Goal: Communication & Community: Answer question/provide support

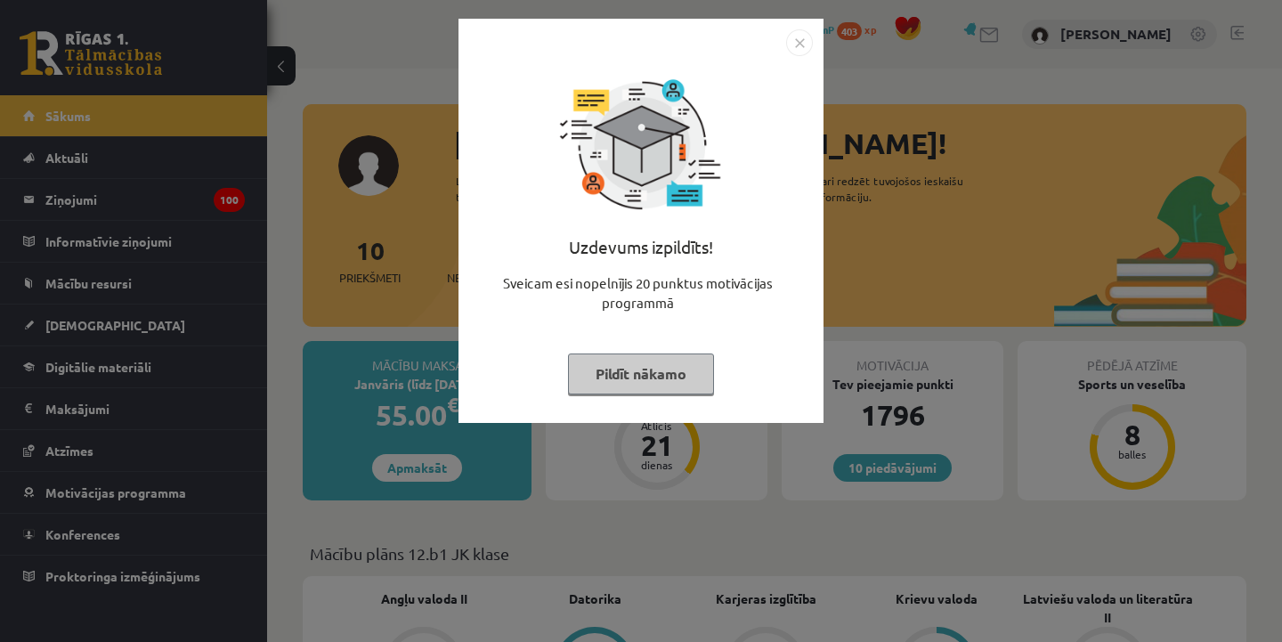
click at [679, 371] on button "Pildīt nākamo" at bounding box center [641, 374] width 146 height 41
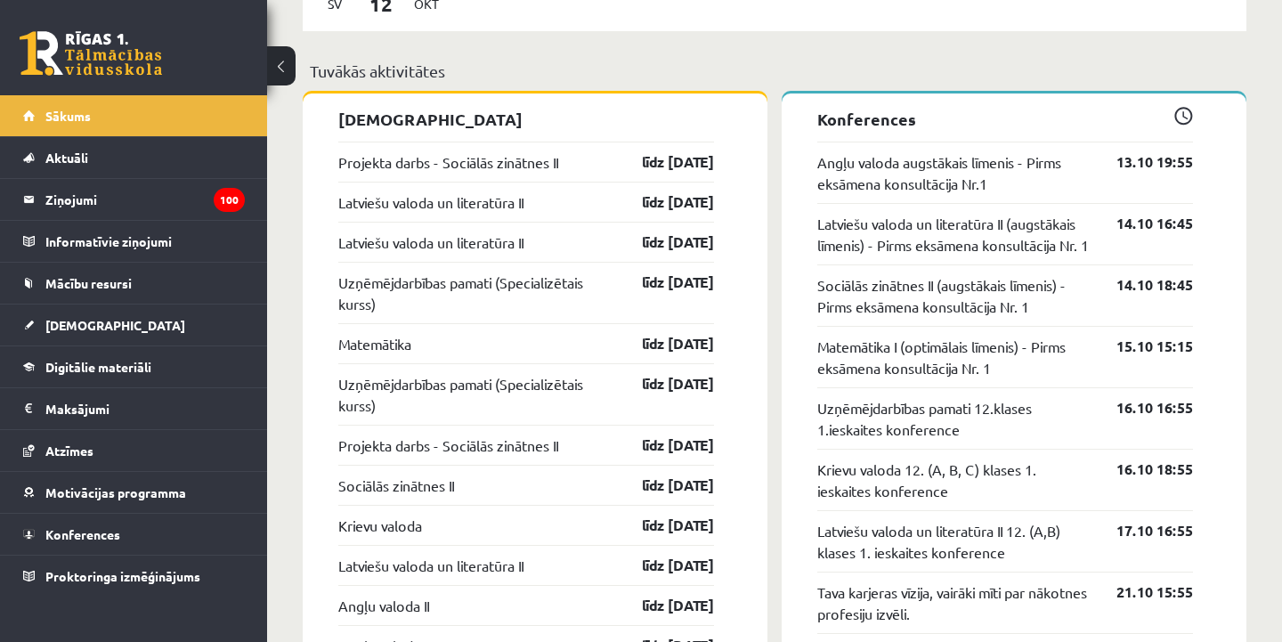
scroll to position [1418, 0]
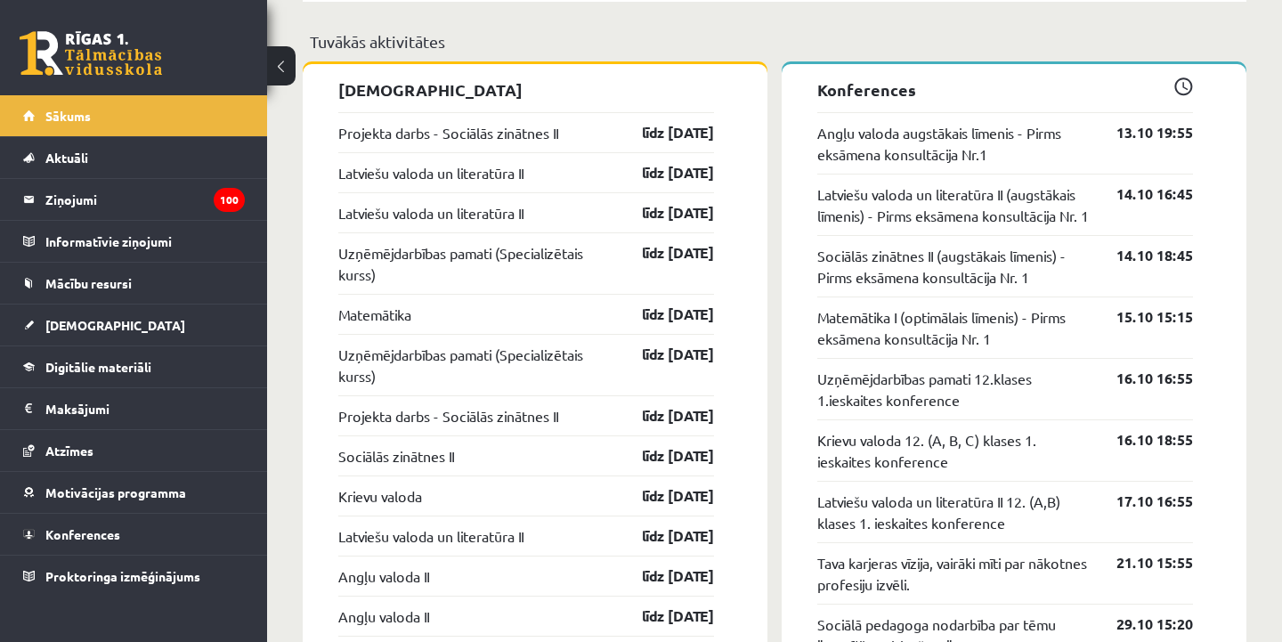
drag, startPoint x: 619, startPoint y: 434, endPoint x: 488, endPoint y: 395, distance: 136.4
click at [570, 429] on div "Projekta darbs - Sociālās zinātnes II līdz 30.11.25" at bounding box center [526, 415] width 376 height 40
click at [118, 293] on link "Mācību resursi" at bounding box center [134, 283] width 222 height 41
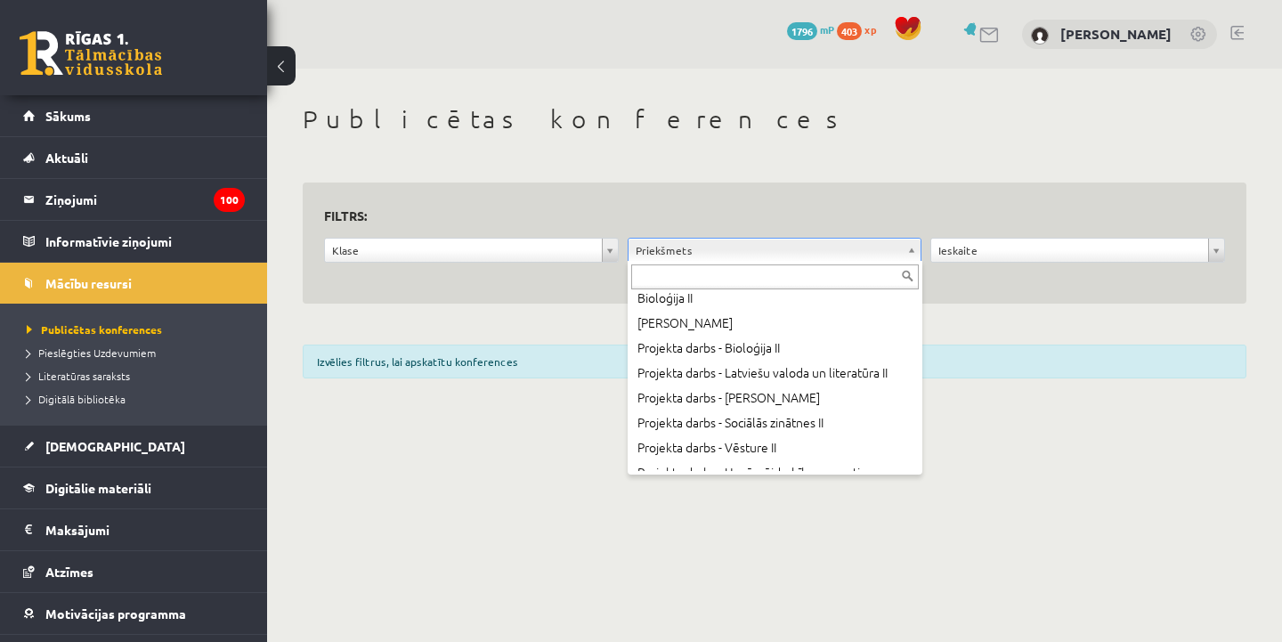
scroll to position [806, 0]
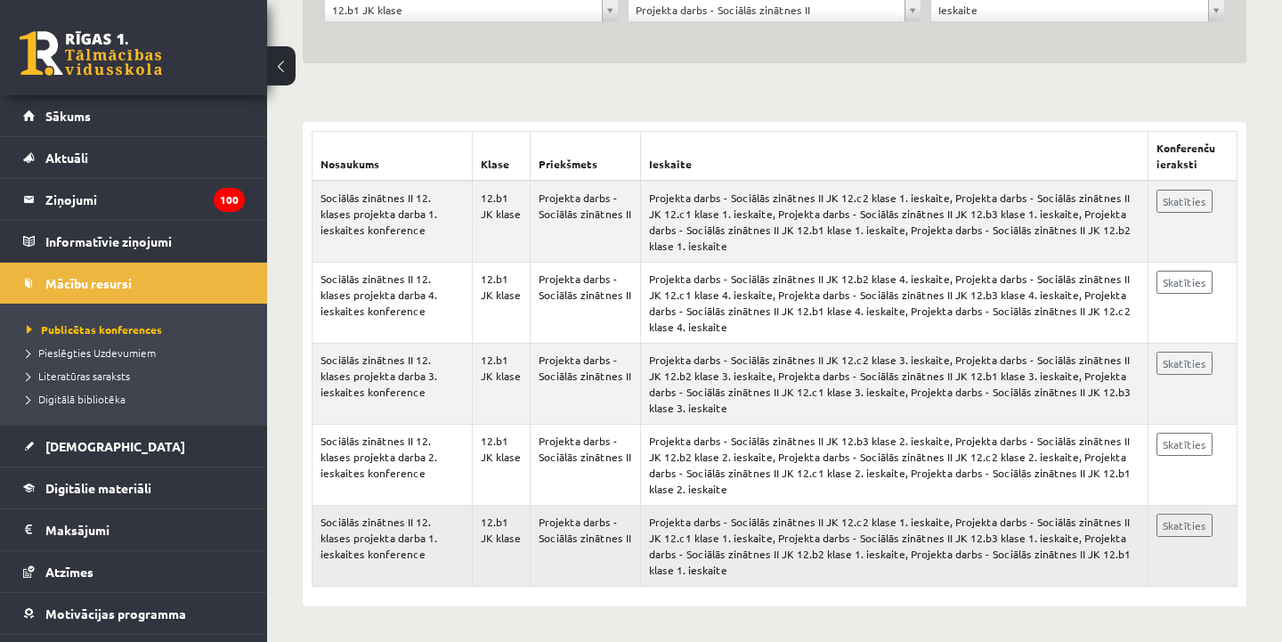
scroll to position [240, 0]
click at [1200, 207] on link "Skatīties" at bounding box center [1185, 202] width 56 height 23
click at [43, 440] on link "[DEMOGRAPHIC_DATA]" at bounding box center [134, 446] width 222 height 41
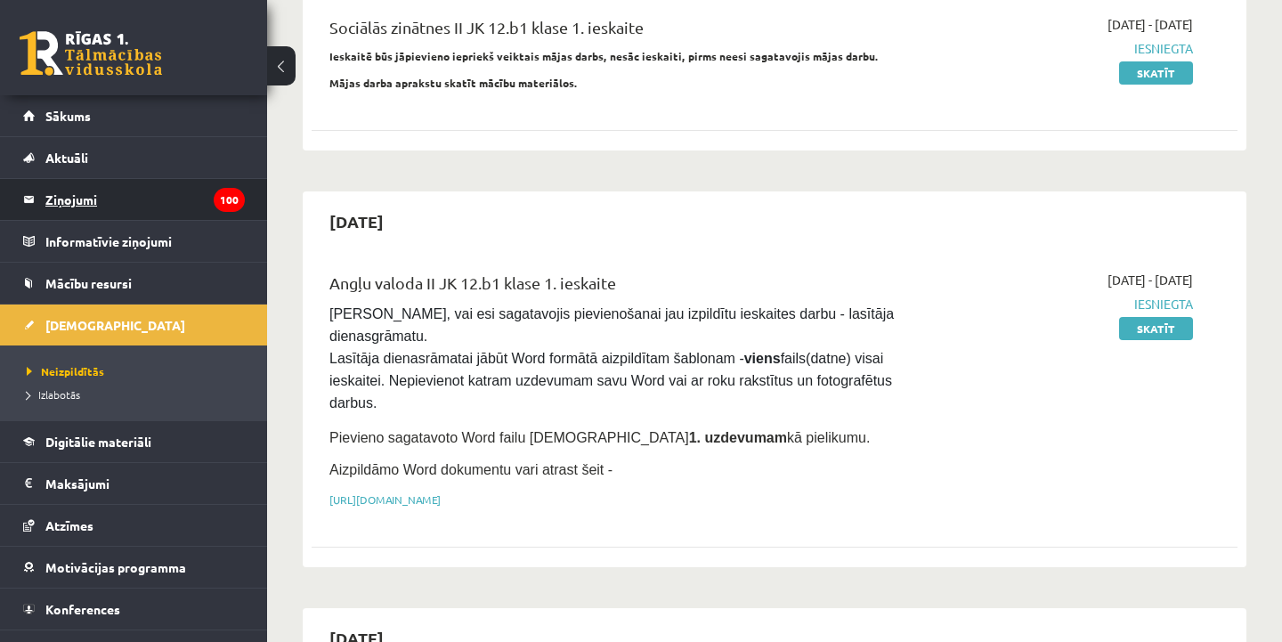
click at [120, 204] on legend "Ziņojumi 100" at bounding box center [144, 199] width 199 height 41
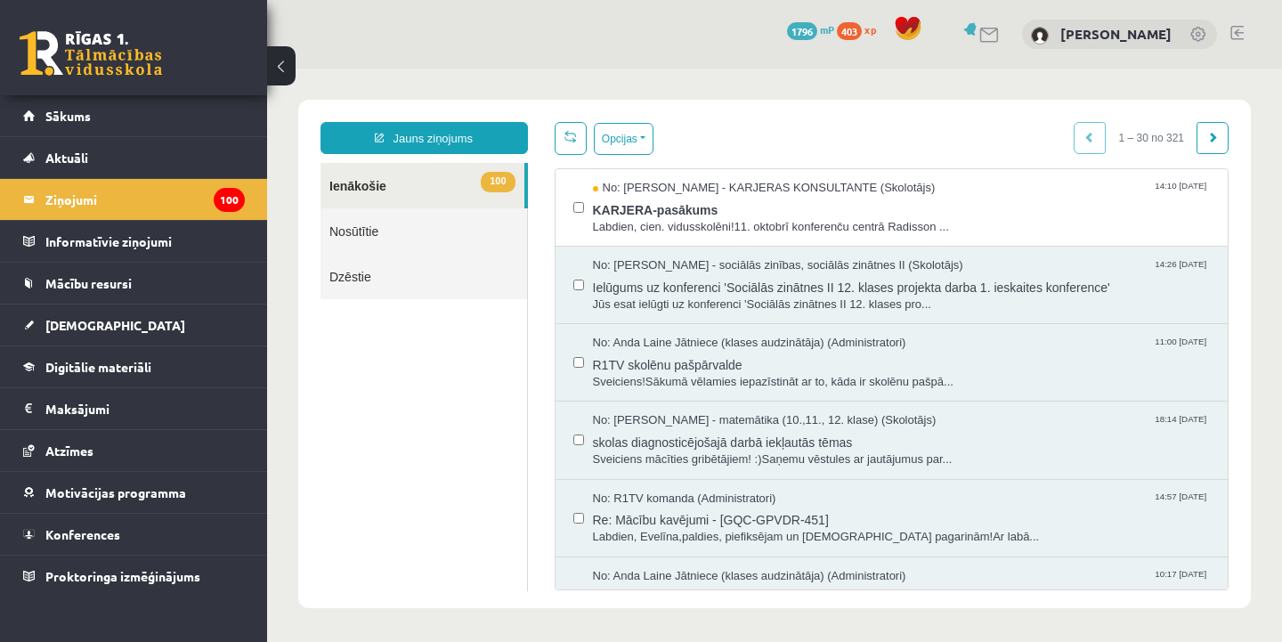
click at [460, 239] on link "Nosūtītie" at bounding box center [424, 230] width 207 height 45
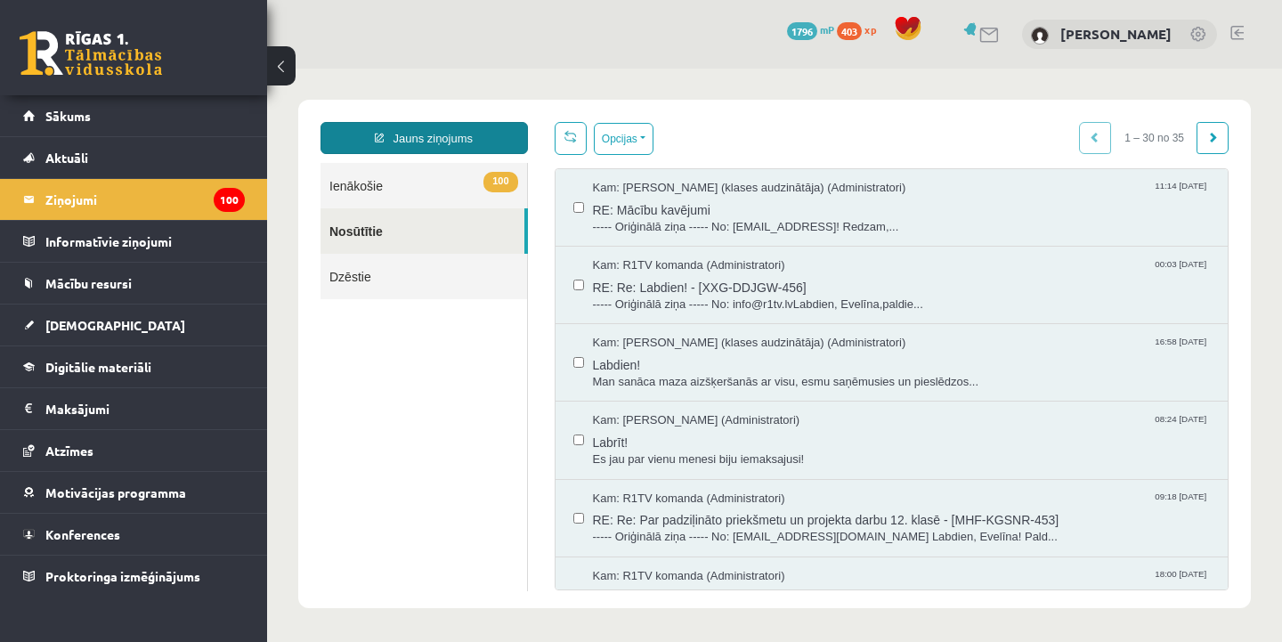
click at [479, 134] on link "Jauns ziņojums" at bounding box center [424, 138] width 207 height 32
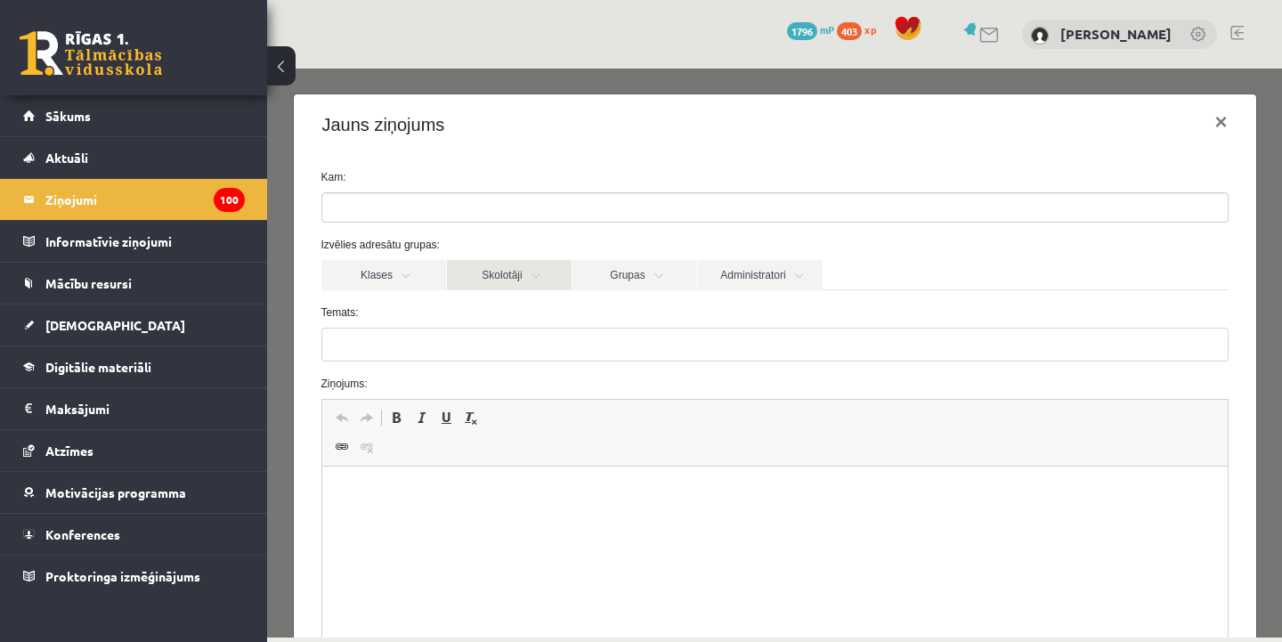
click at [535, 283] on link "Skolotāji" at bounding box center [509, 275] width 125 height 30
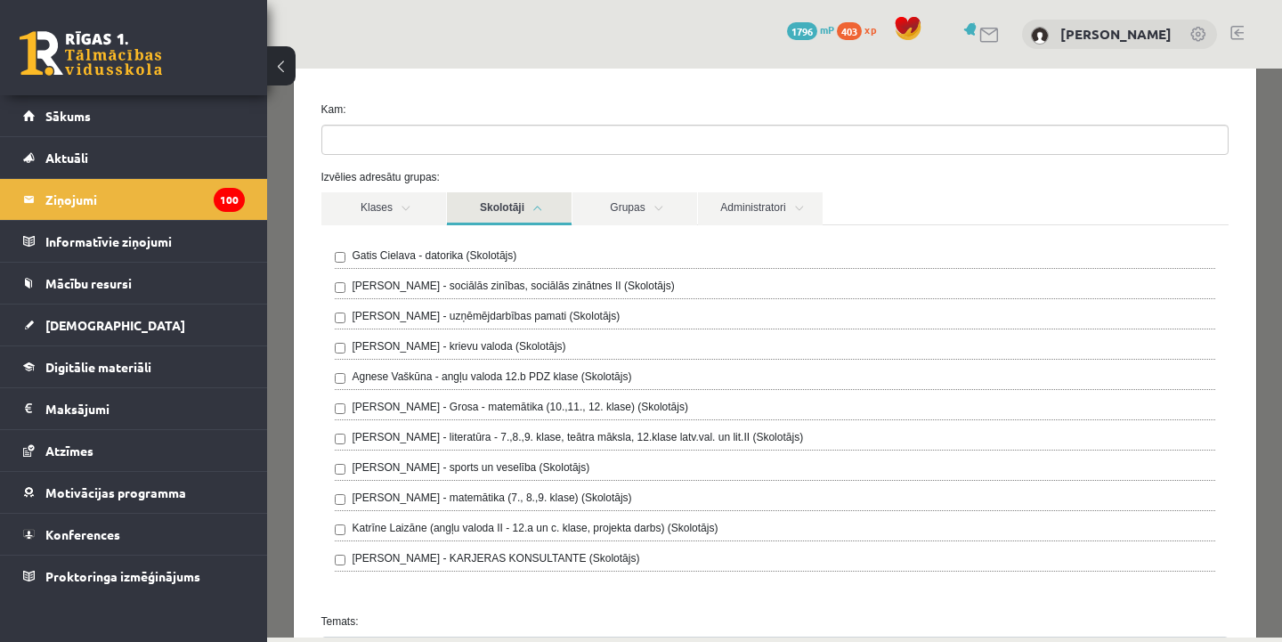
scroll to position [74, 0]
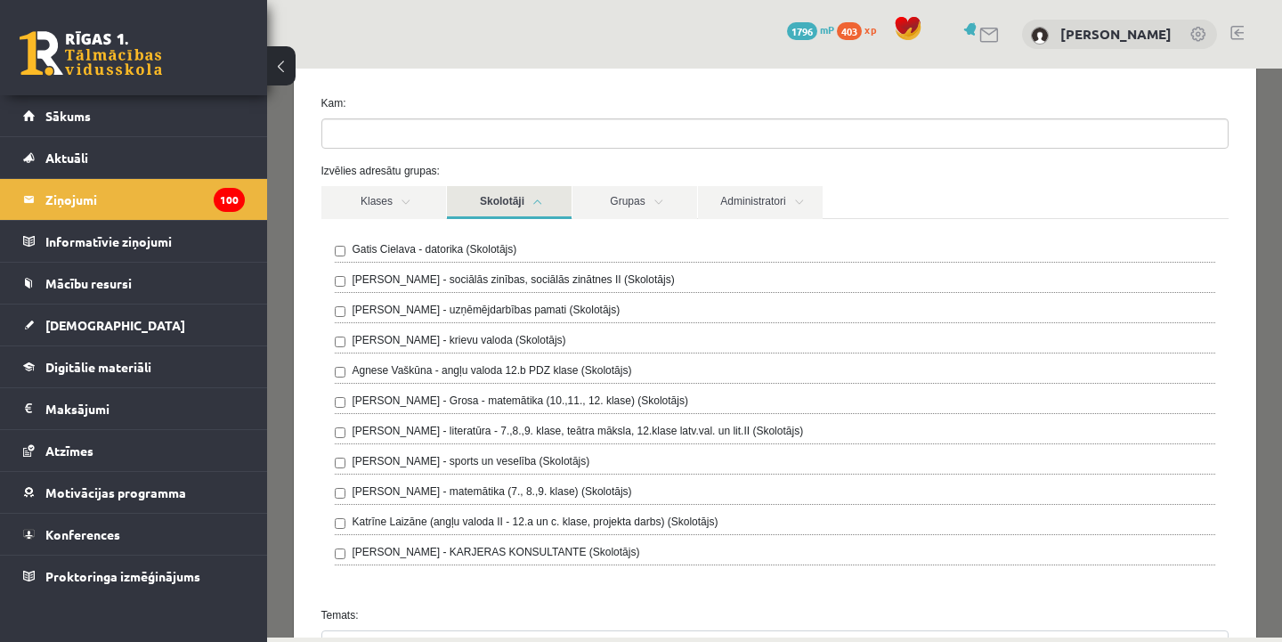
click at [519, 276] on label "Anita Jozus - sociālās zinības, sociālās zinātnes II (Skolotājs)" at bounding box center [514, 280] width 322 height 16
click at [926, 187] on div "Klases Skolotāji Grupas Administratori" at bounding box center [774, 202] width 907 height 32
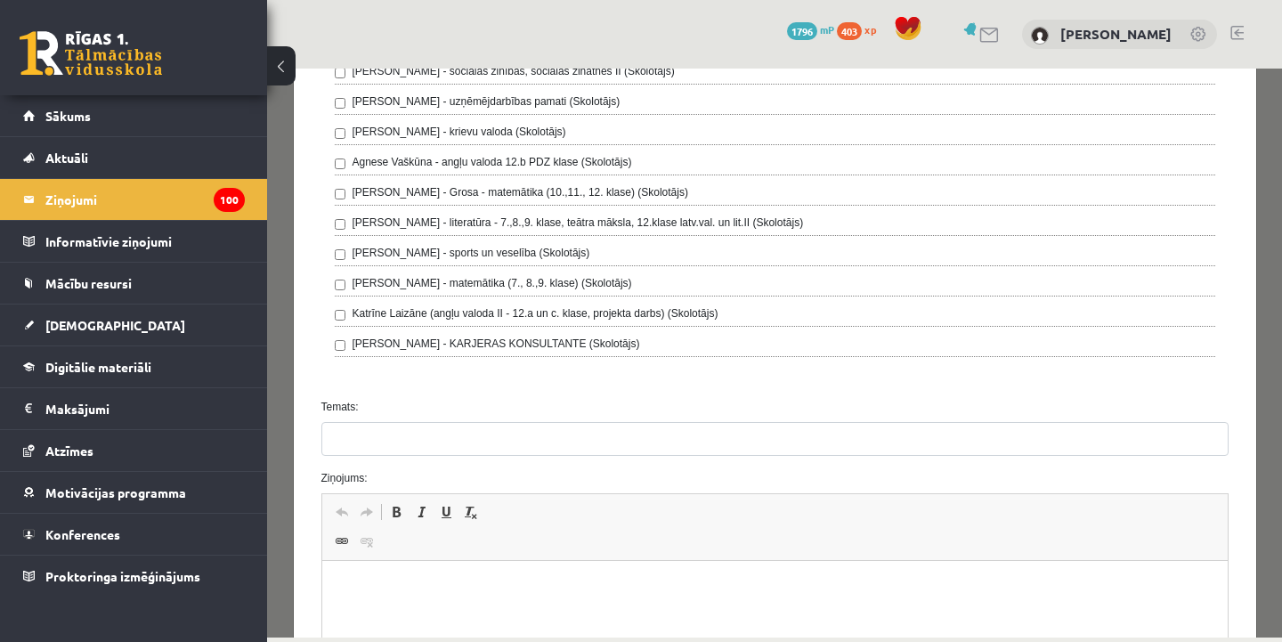
scroll to position [300, 0]
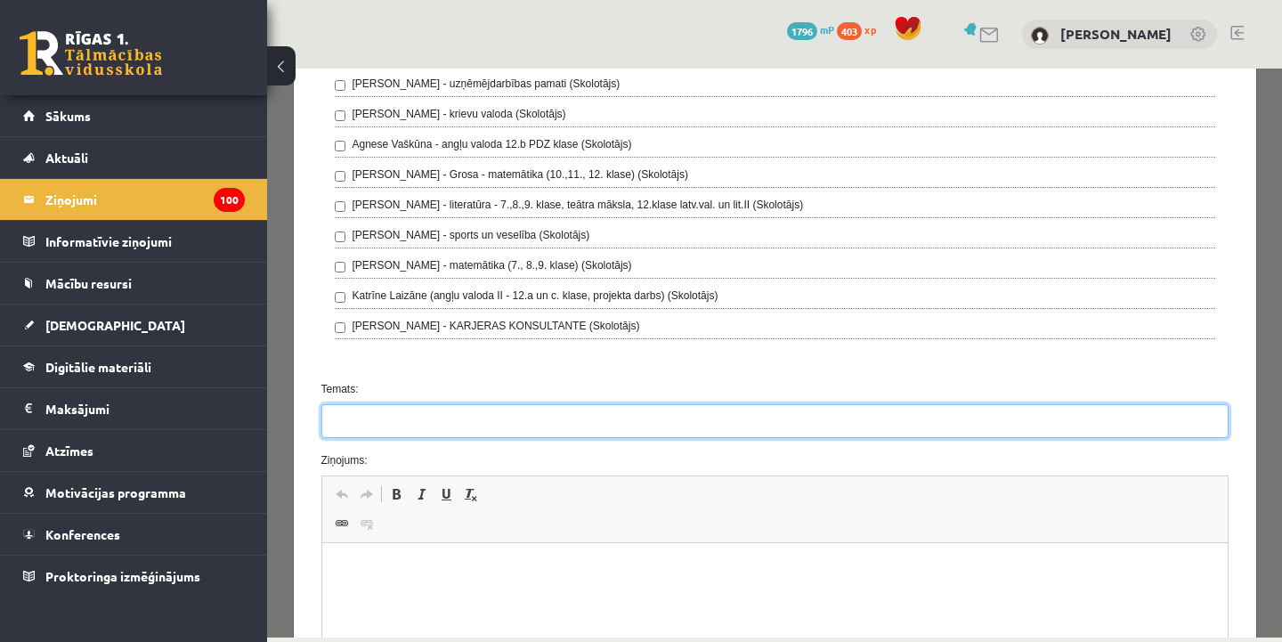
click at [710, 412] on input "Temats:" at bounding box center [774, 421] width 907 height 34
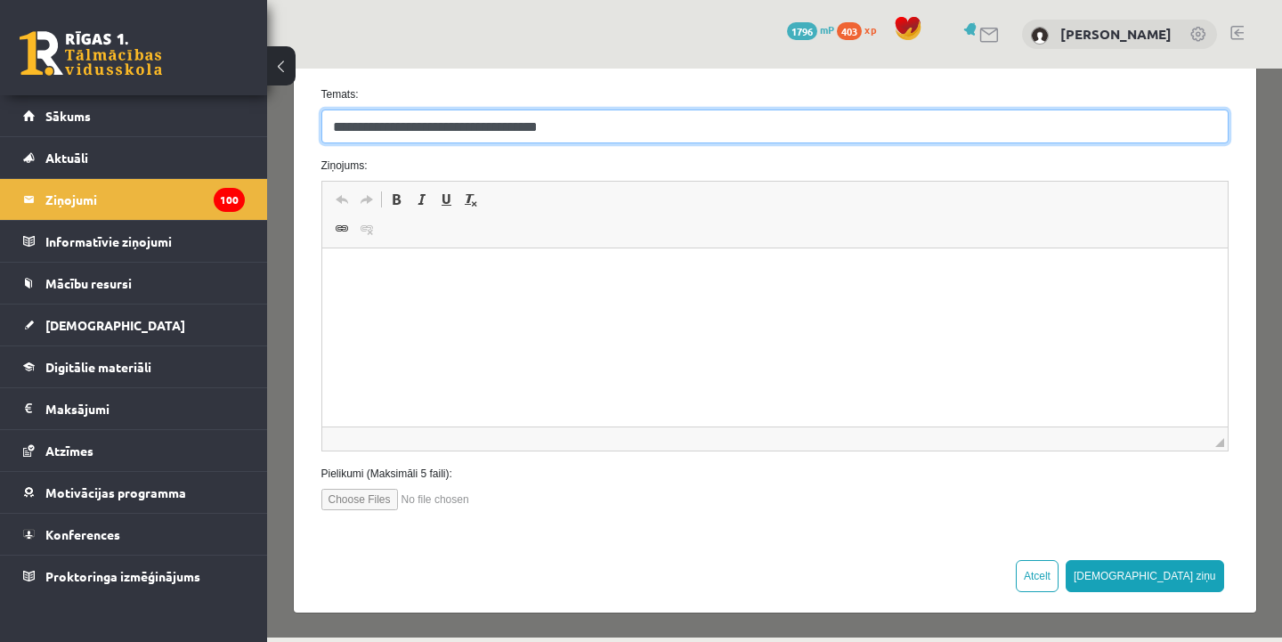
scroll to position [0, 0]
type input "**********"
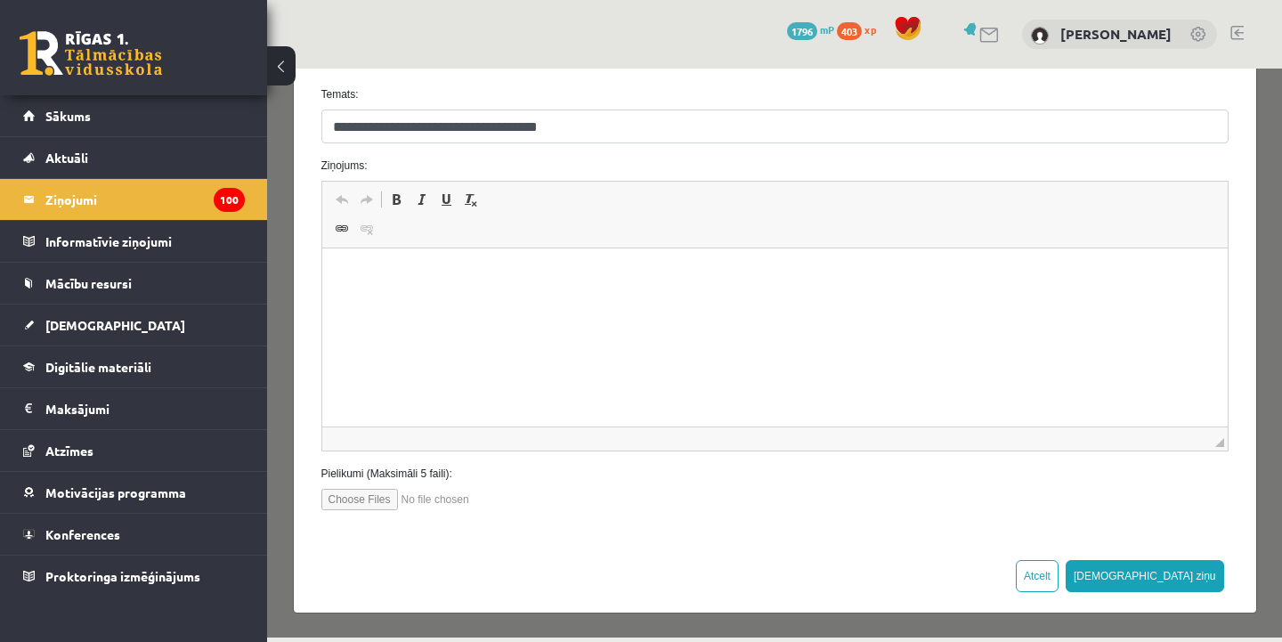
click at [372, 494] on input "file" at bounding box center [422, 499] width 202 height 21
click at [414, 501] on input "file" at bounding box center [422, 499] width 202 height 21
click at [417, 500] on input "file" at bounding box center [422, 499] width 202 height 21
type input "**********"
click at [459, 504] on input "file" at bounding box center [422, 499] width 202 height 21
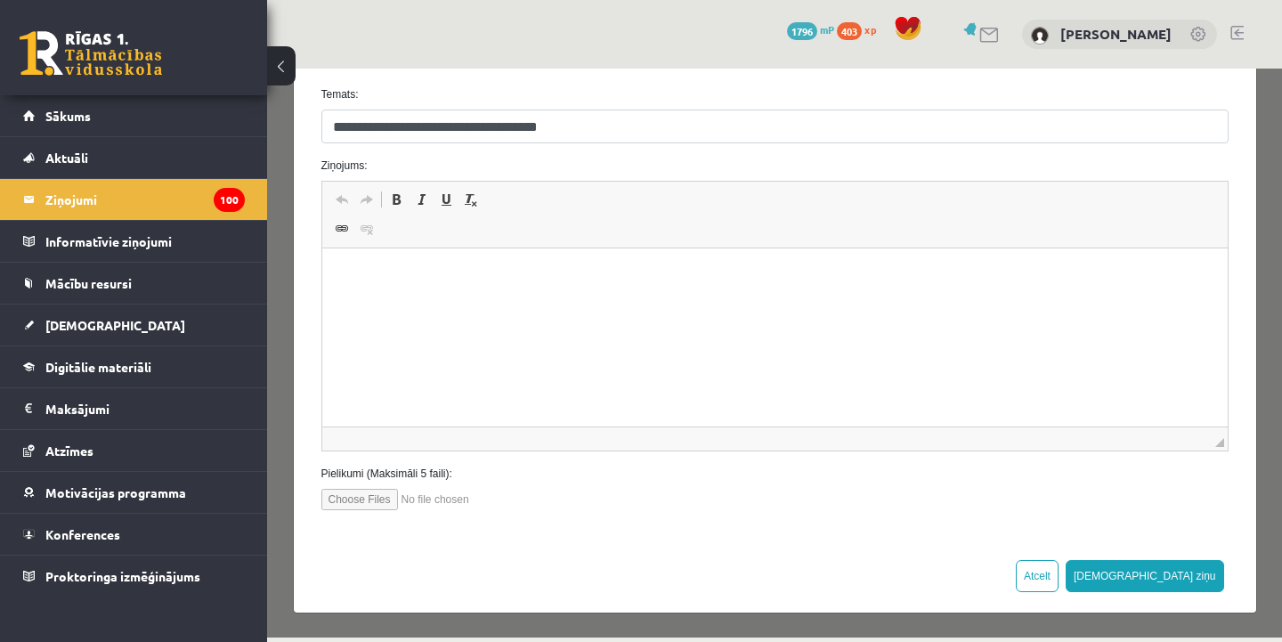
click at [505, 501] on input "file" at bounding box center [422, 499] width 202 height 21
click at [641, 303] on html at bounding box center [774, 275] width 906 height 54
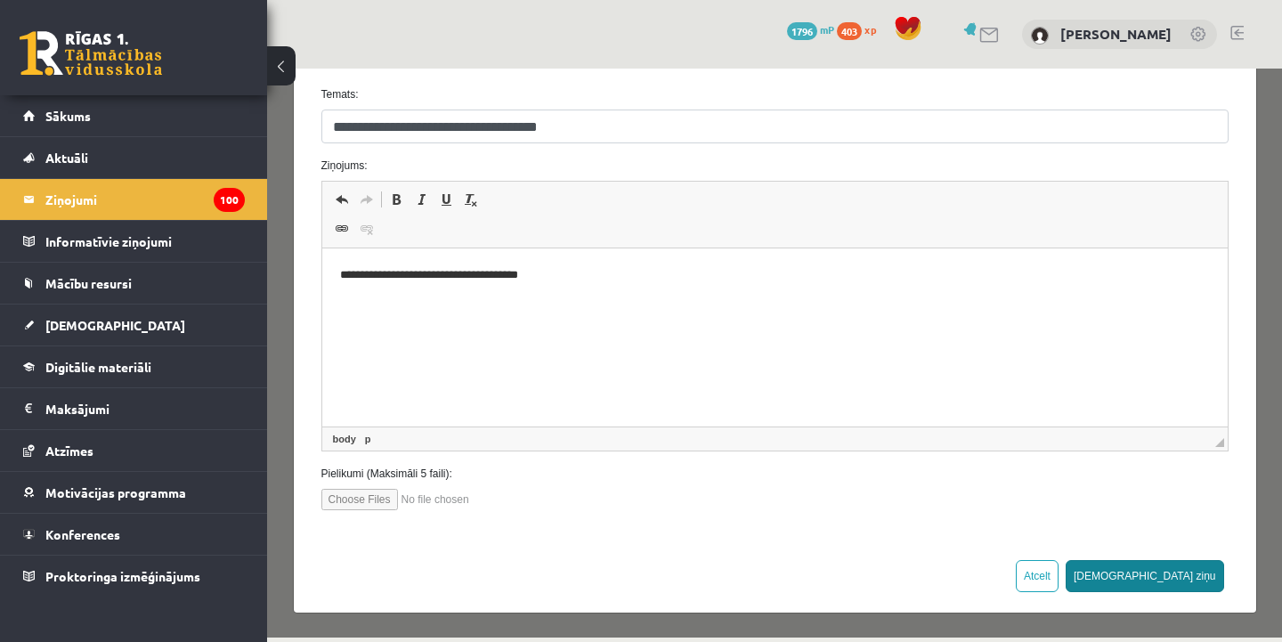
click at [1201, 572] on button "Sūtīt ziņu" at bounding box center [1145, 576] width 158 height 32
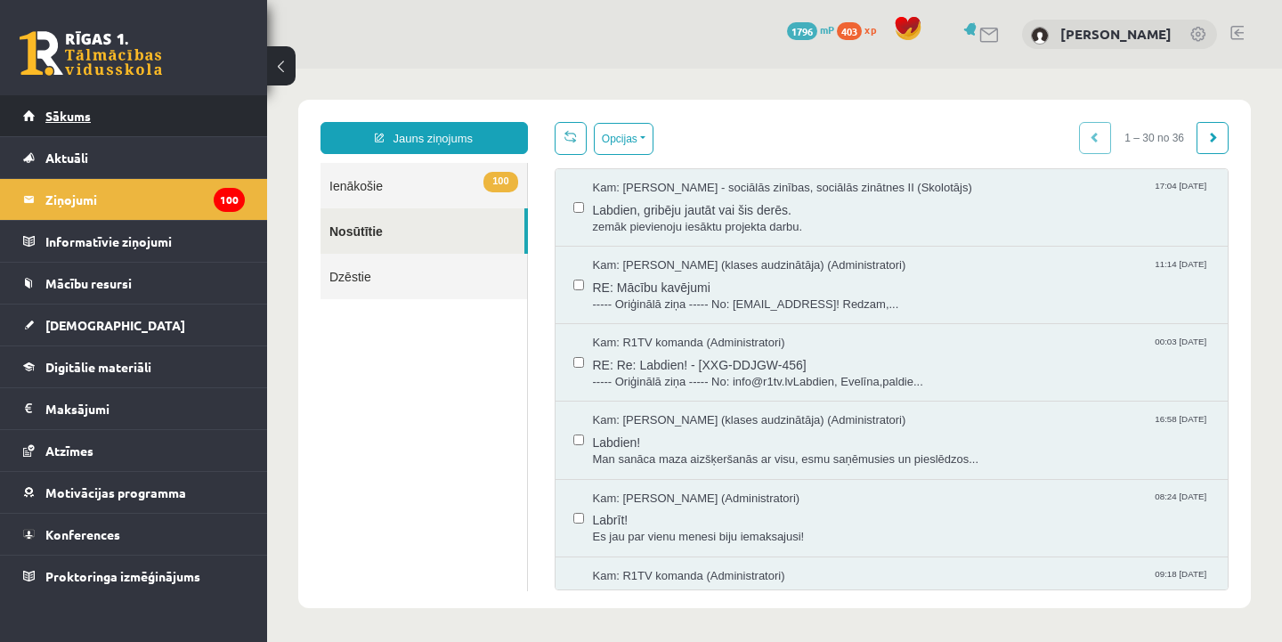
click at [229, 102] on link "Sākums" at bounding box center [134, 115] width 222 height 41
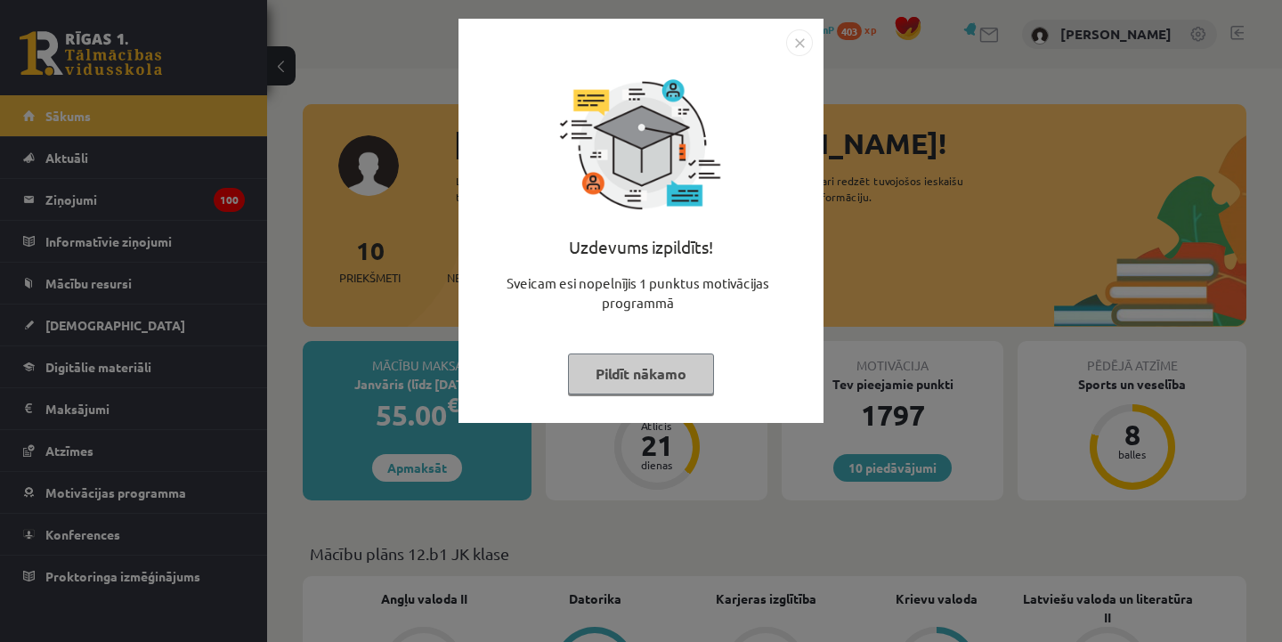
click at [609, 378] on button "Pildīt nākamo" at bounding box center [641, 374] width 146 height 41
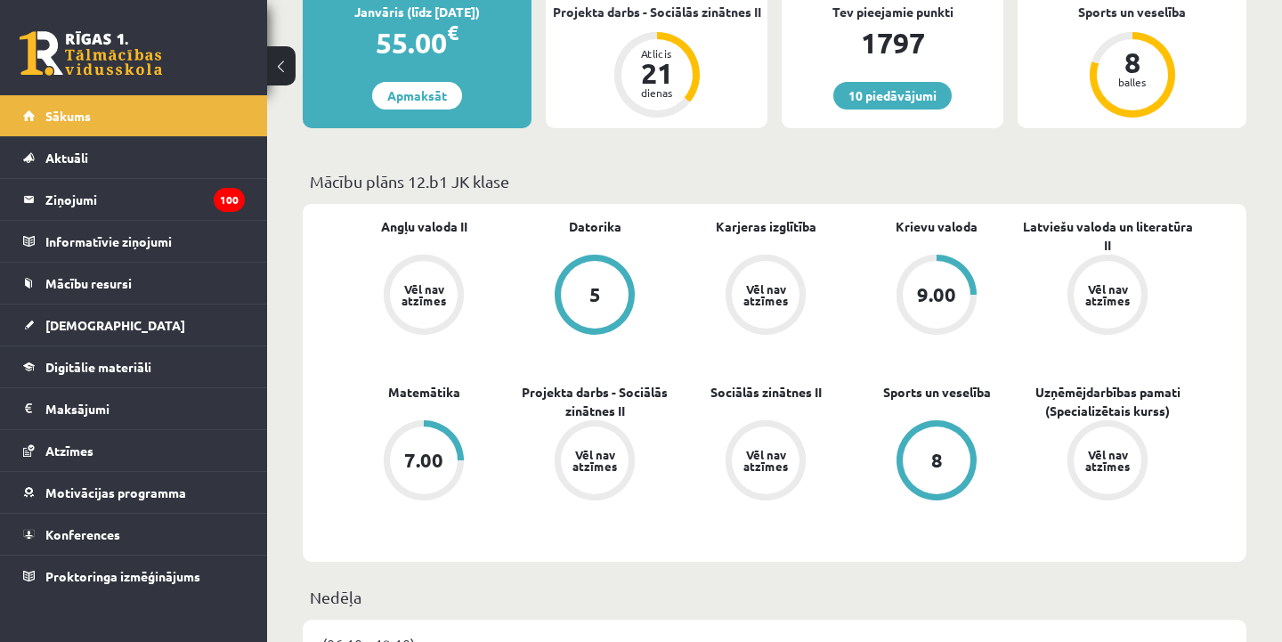
scroll to position [376, 0]
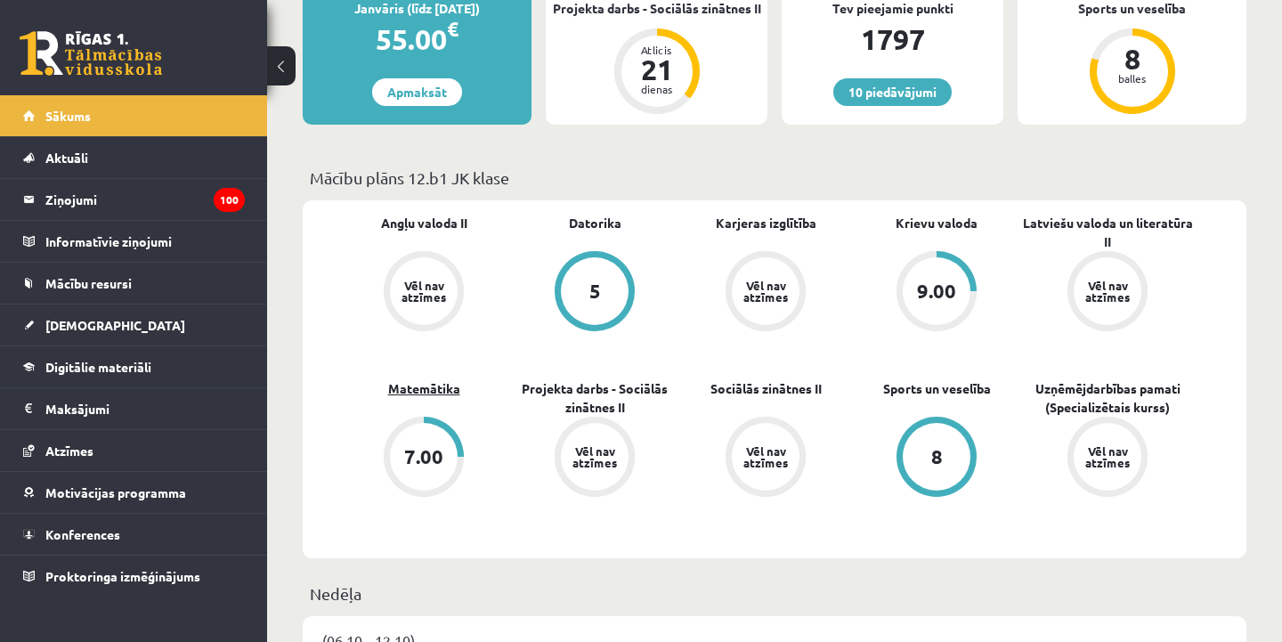
click at [423, 384] on link "Matemātika" at bounding box center [424, 388] width 72 height 19
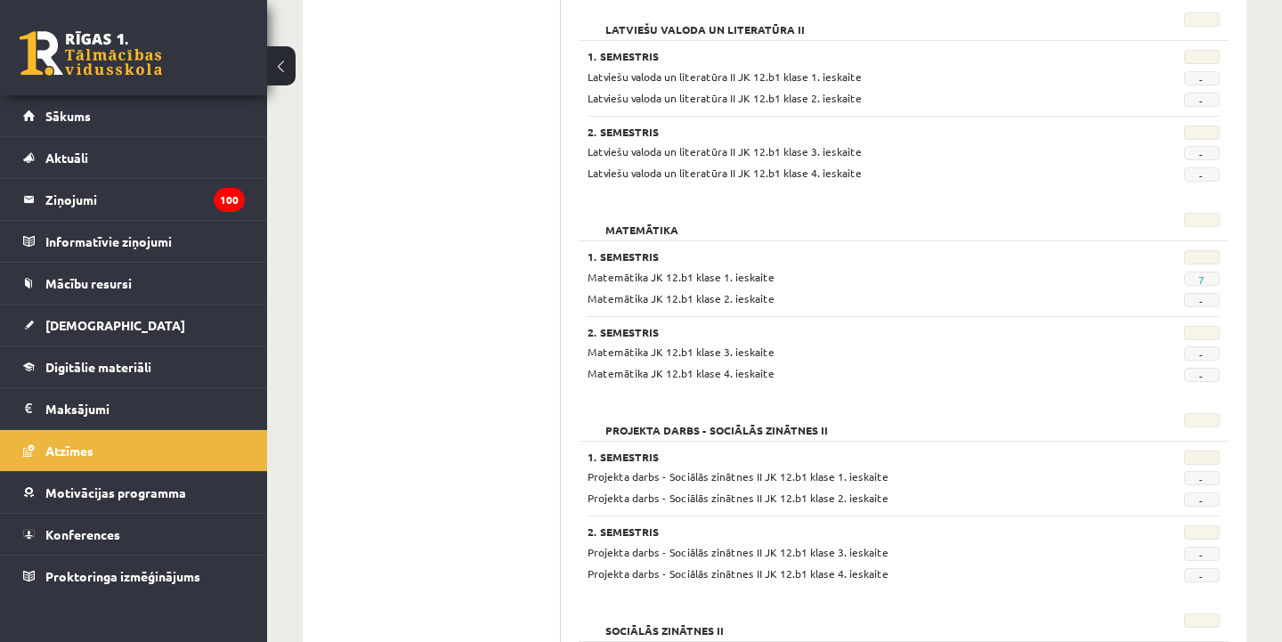
scroll to position [871, 0]
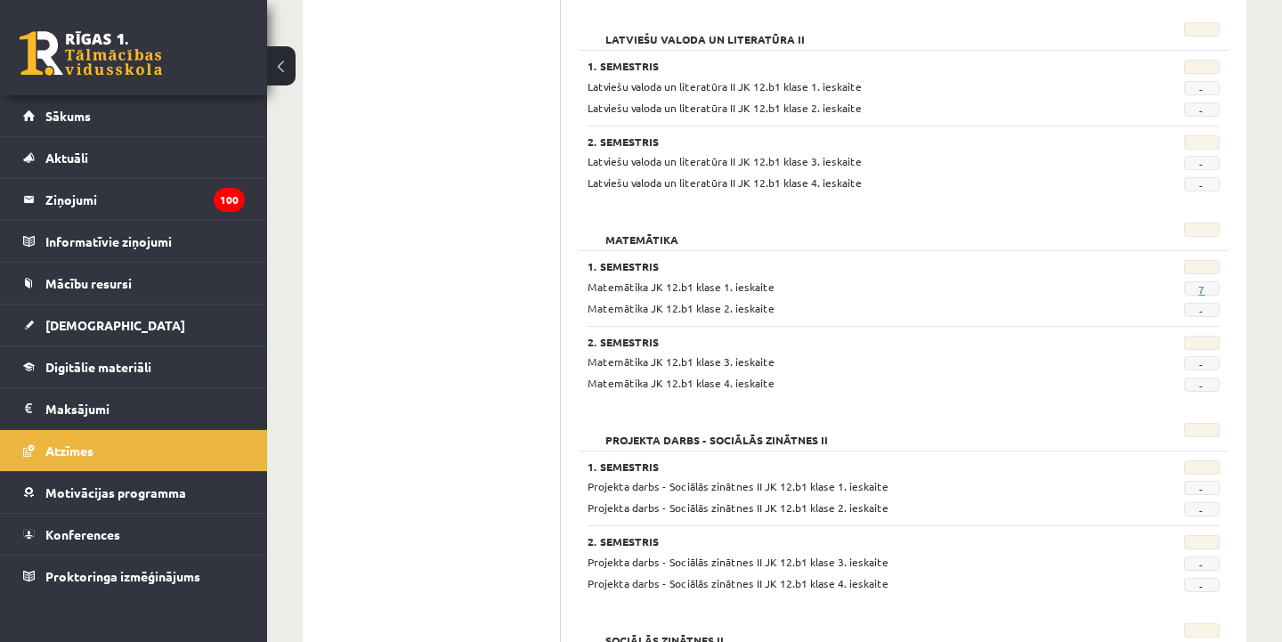
click at [1201, 285] on link "7" at bounding box center [1202, 289] width 6 height 14
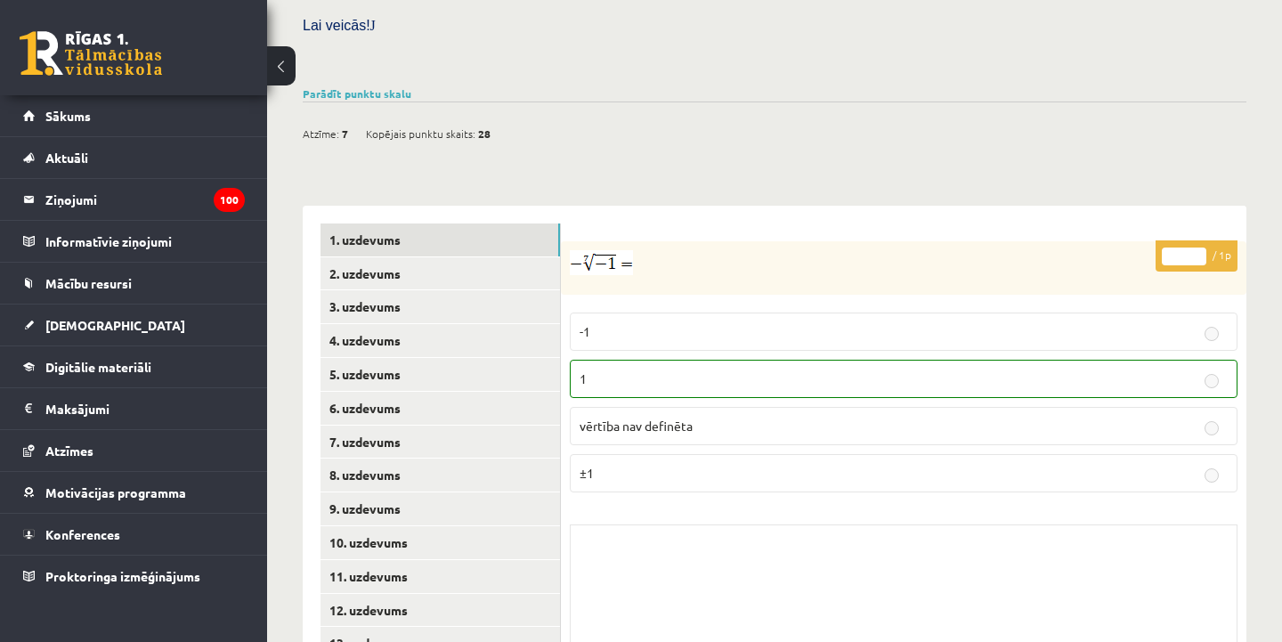
scroll to position [655, 0]
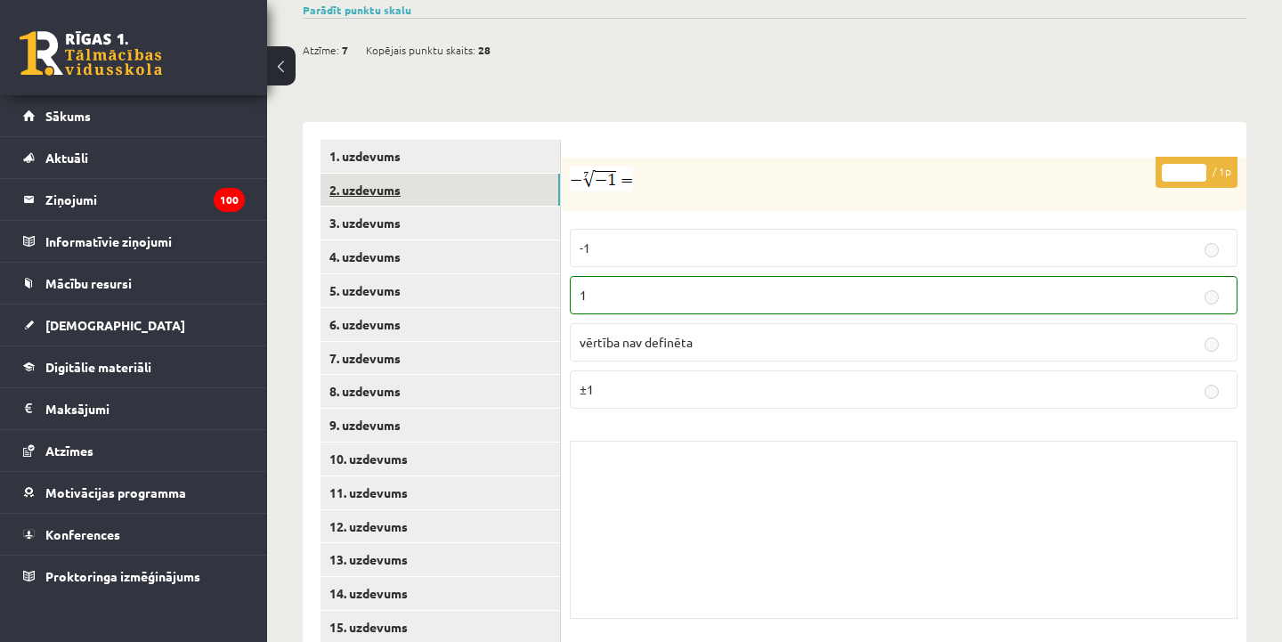
click at [528, 174] on link "2. uzdevums" at bounding box center [441, 190] width 240 height 33
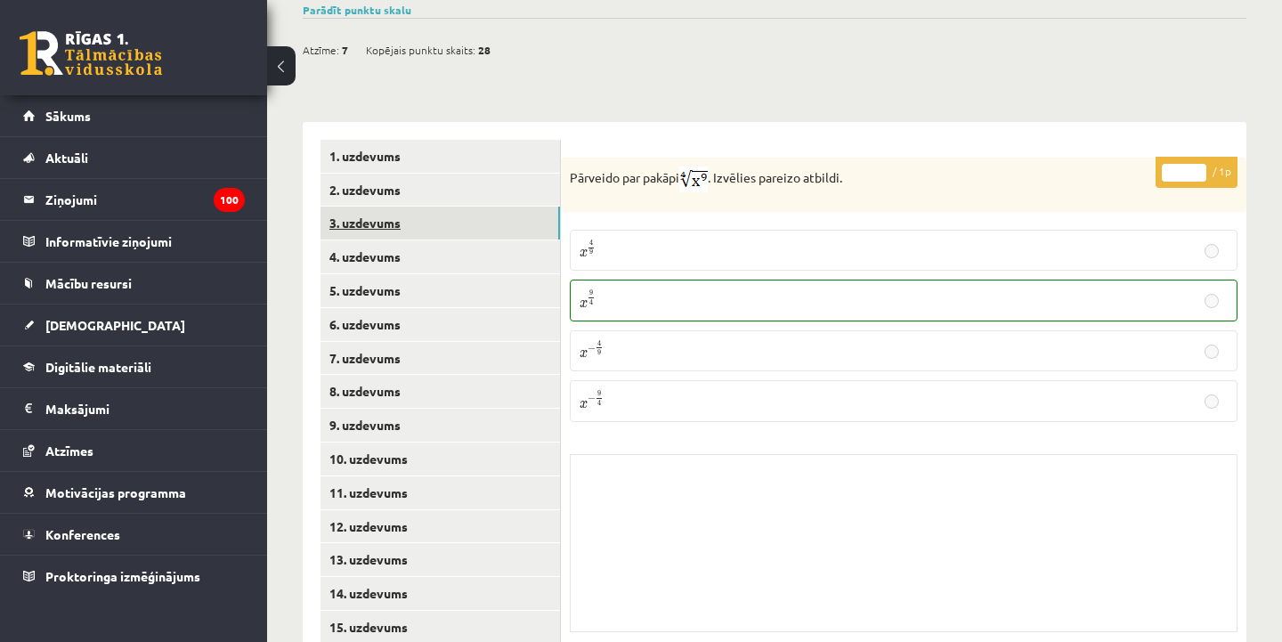
click at [509, 207] on link "3. uzdevums" at bounding box center [441, 223] width 240 height 33
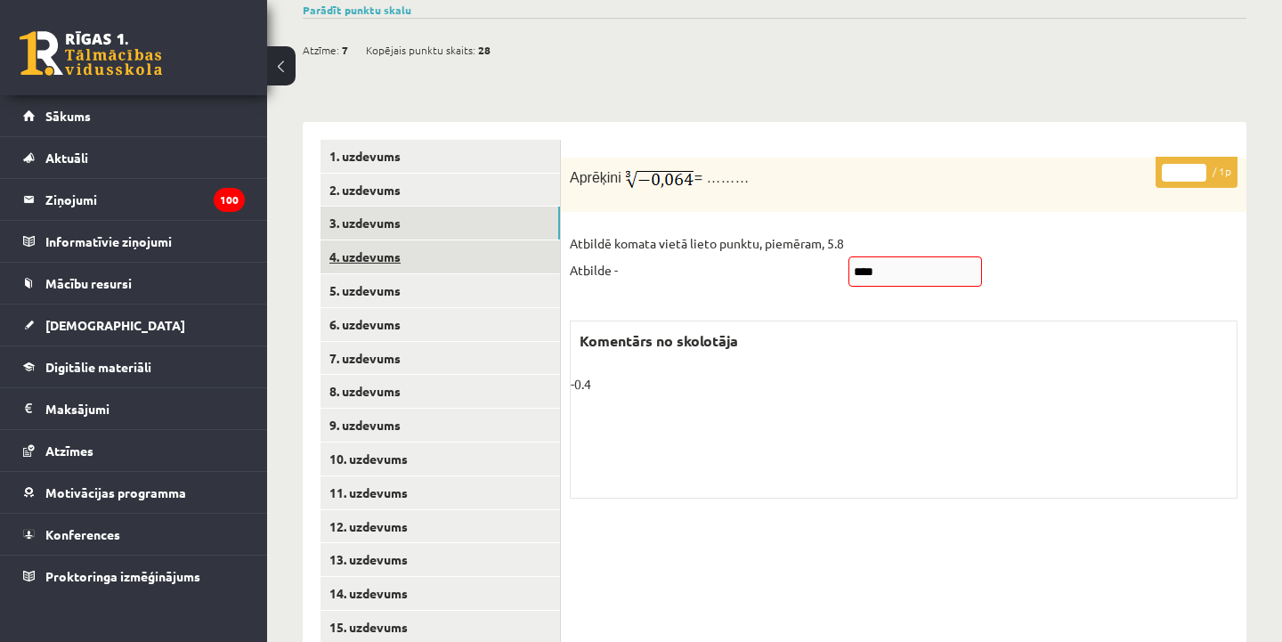
click at [381, 240] on link "4. uzdevums" at bounding box center [441, 256] width 240 height 33
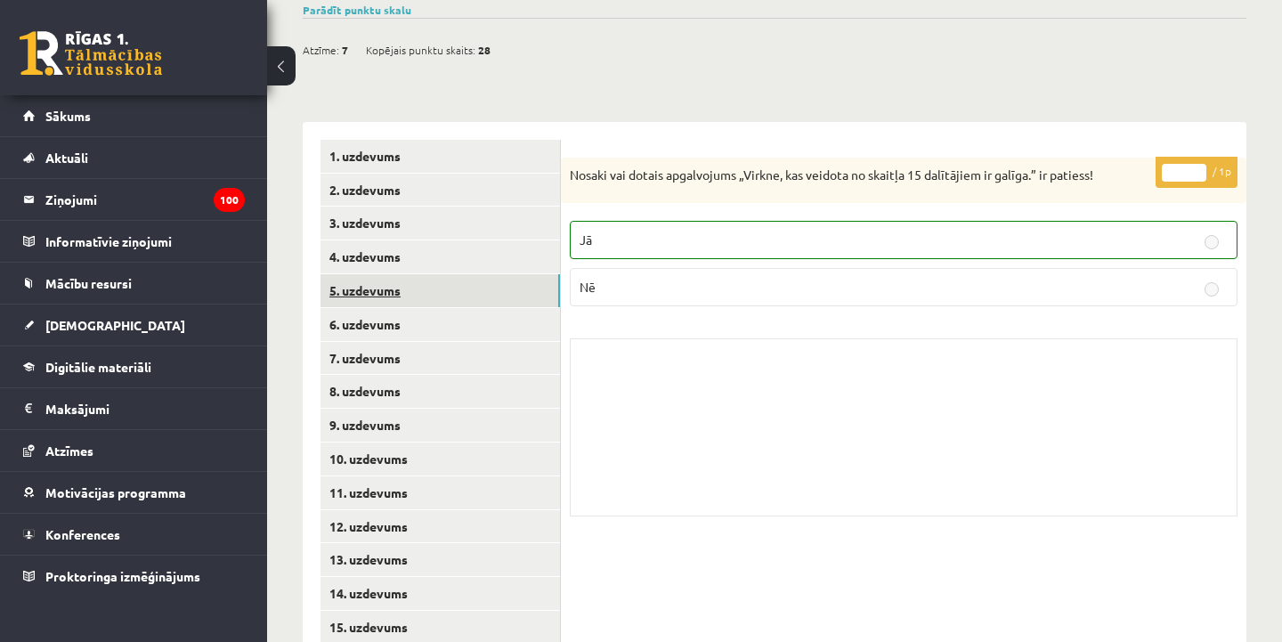
click at [385, 274] on link "5. uzdevums" at bounding box center [441, 290] width 240 height 33
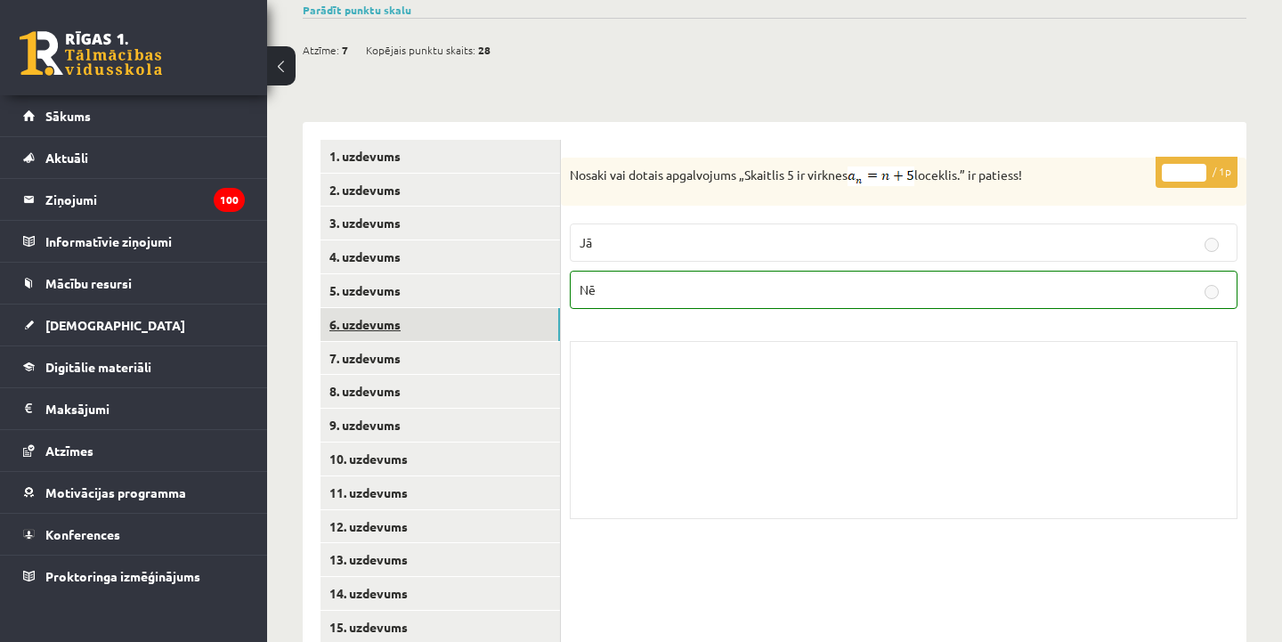
click at [385, 308] on link "6. uzdevums" at bounding box center [441, 324] width 240 height 33
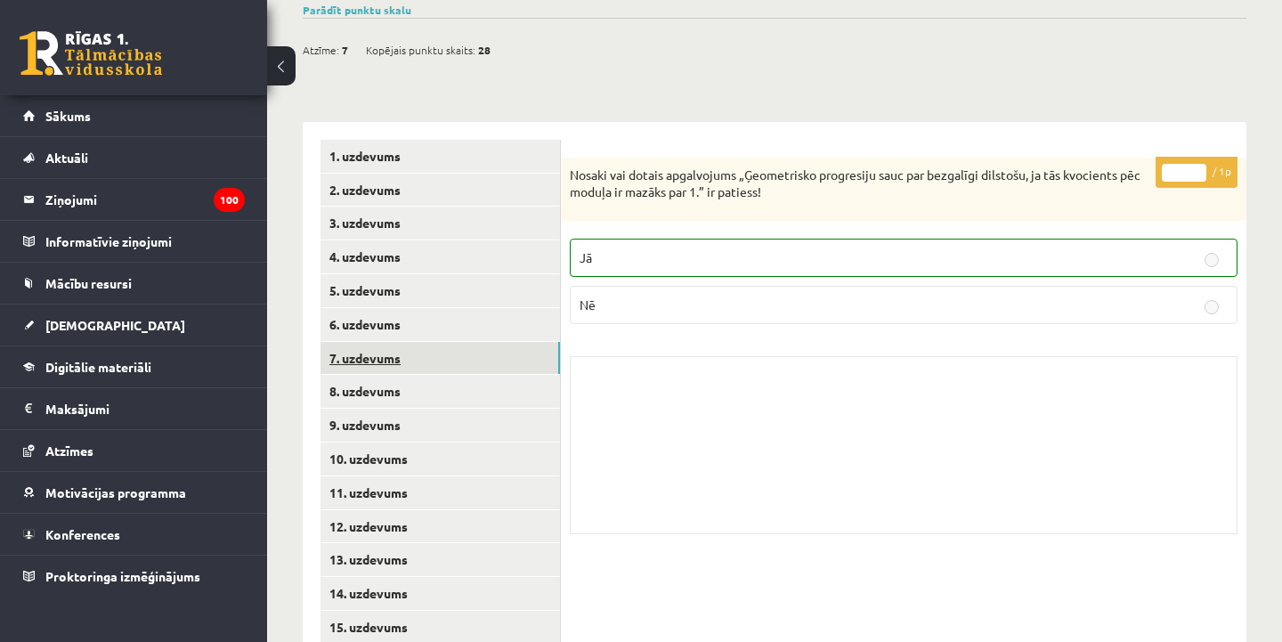
click at [391, 342] on link "7. uzdevums" at bounding box center [441, 358] width 240 height 33
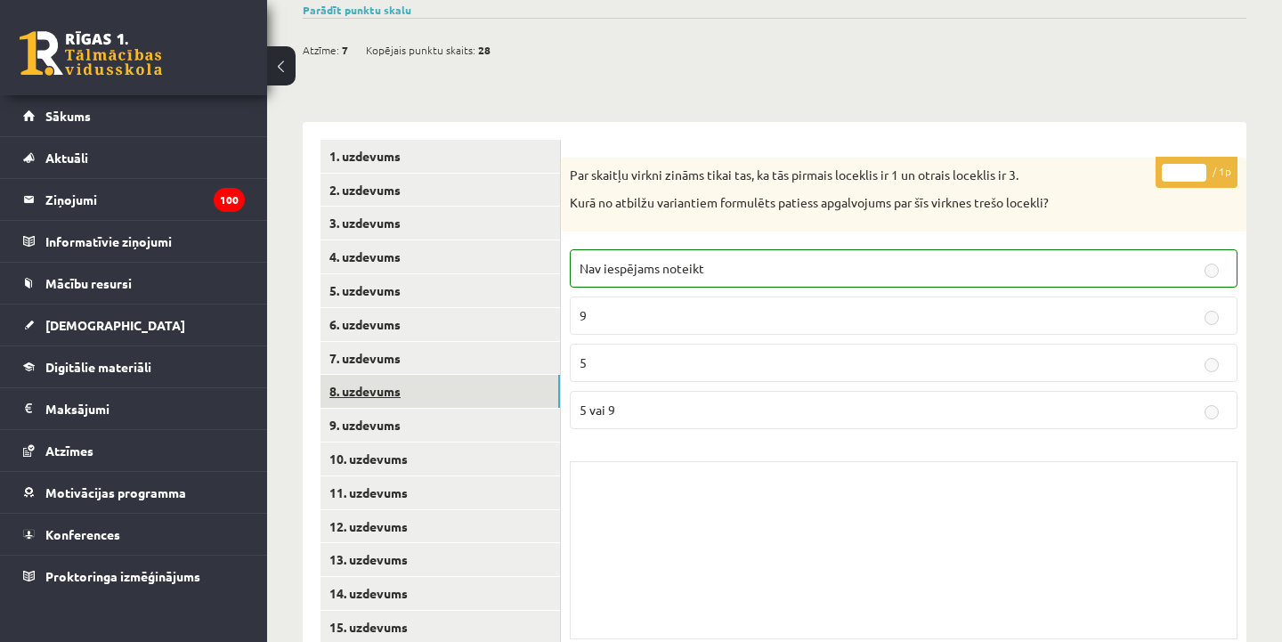
click at [398, 375] on link "8. uzdevums" at bounding box center [441, 391] width 240 height 33
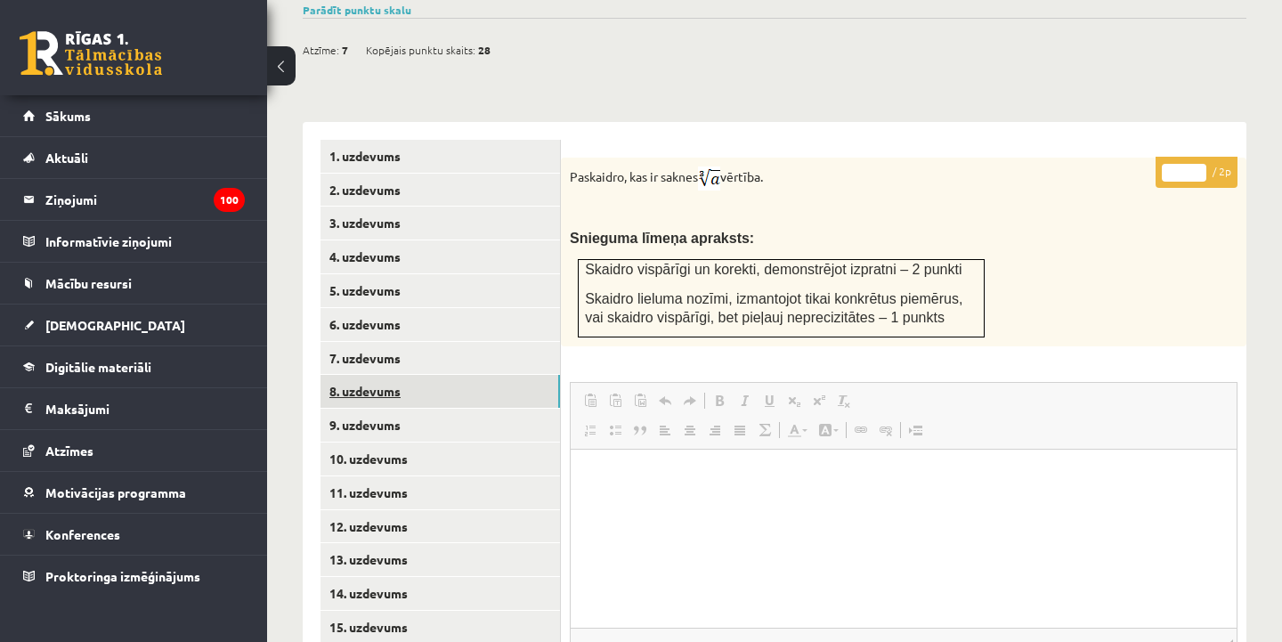
scroll to position [0, 0]
click at [401, 409] on link "9. uzdevums" at bounding box center [441, 425] width 240 height 33
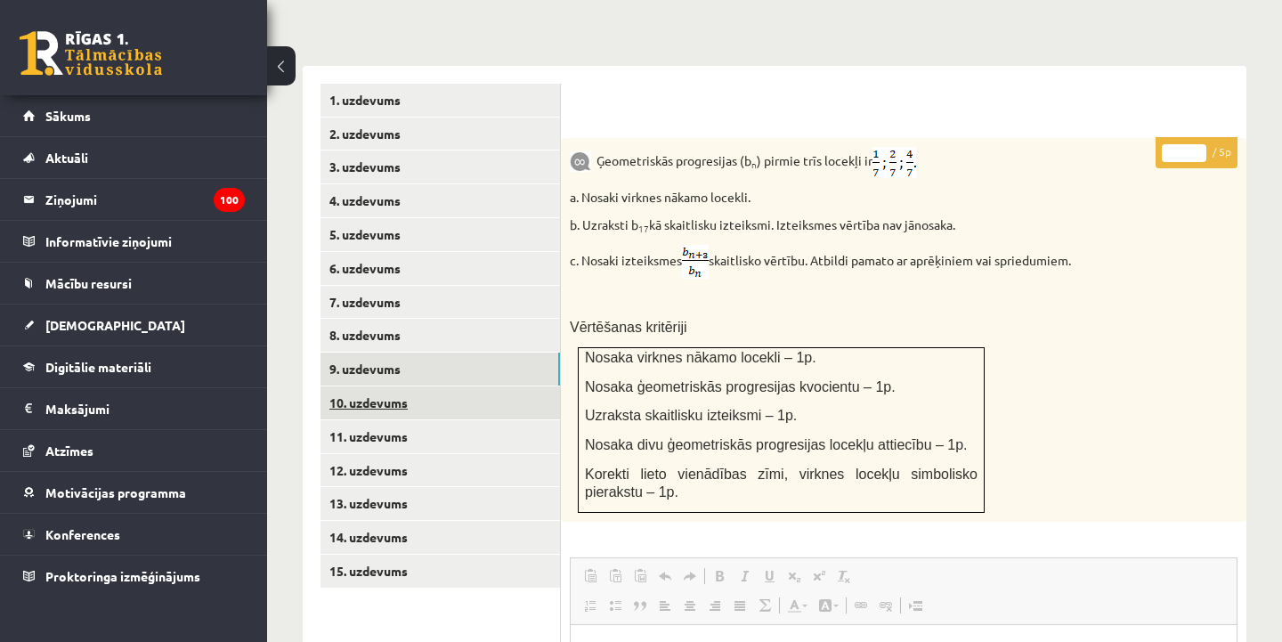
click at [401, 386] on link "10. uzdevums" at bounding box center [441, 402] width 240 height 33
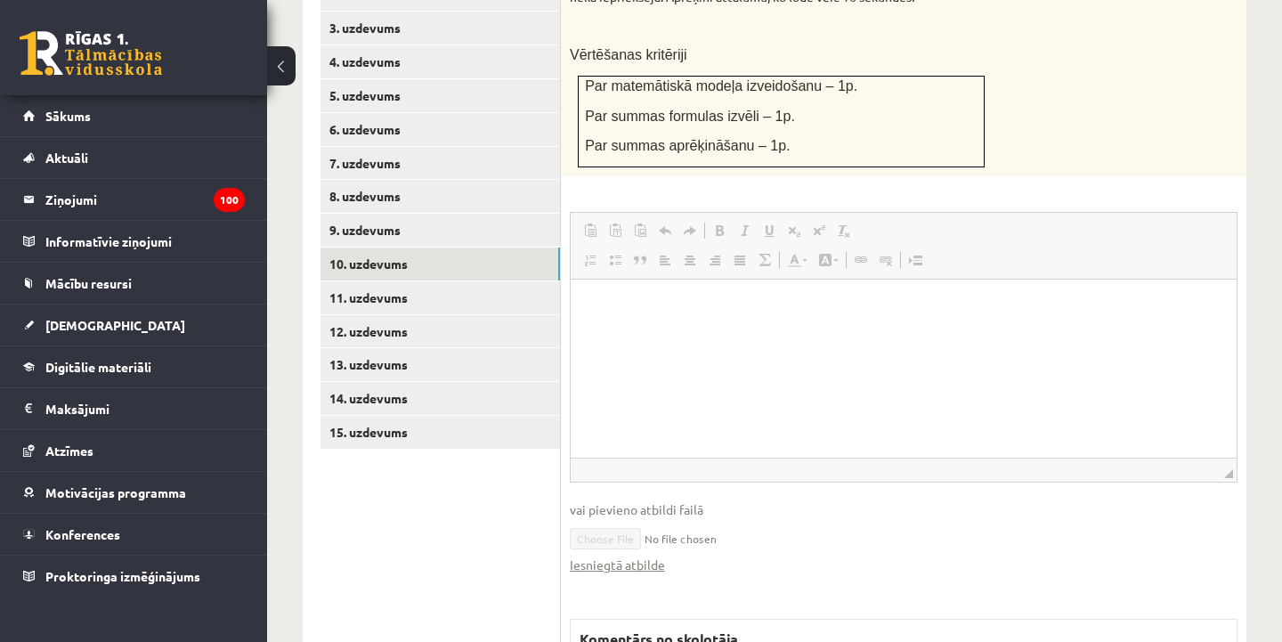
scroll to position [834, 0]
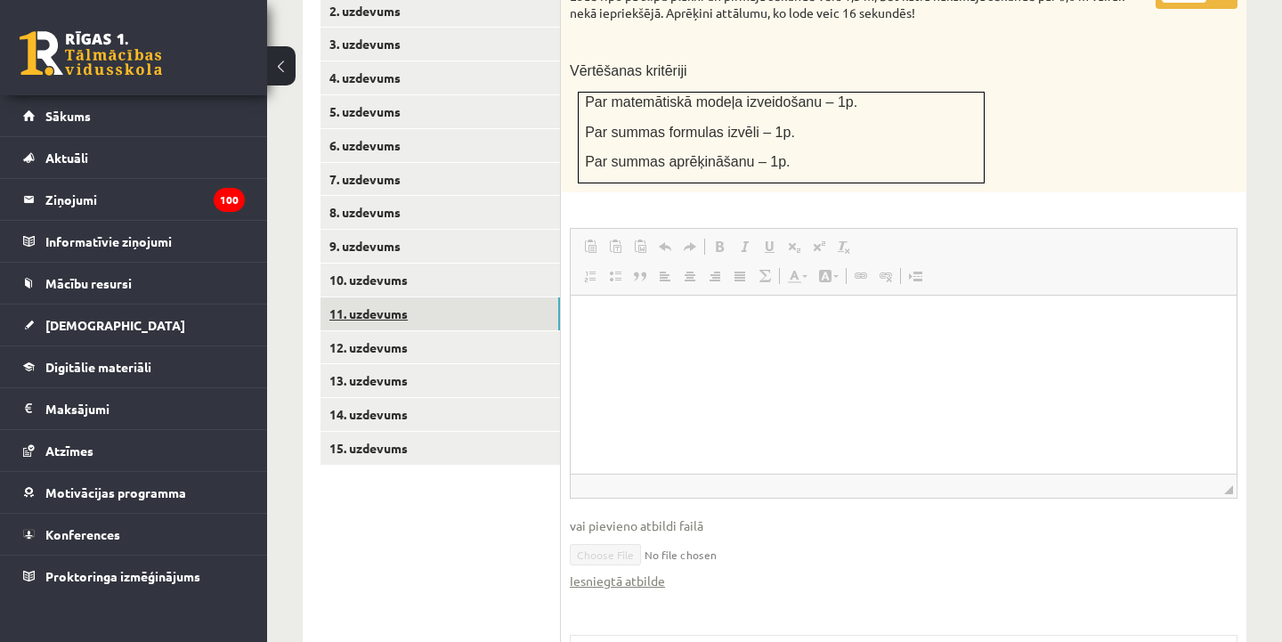
click at [399, 297] on link "11. uzdevums" at bounding box center [441, 313] width 240 height 33
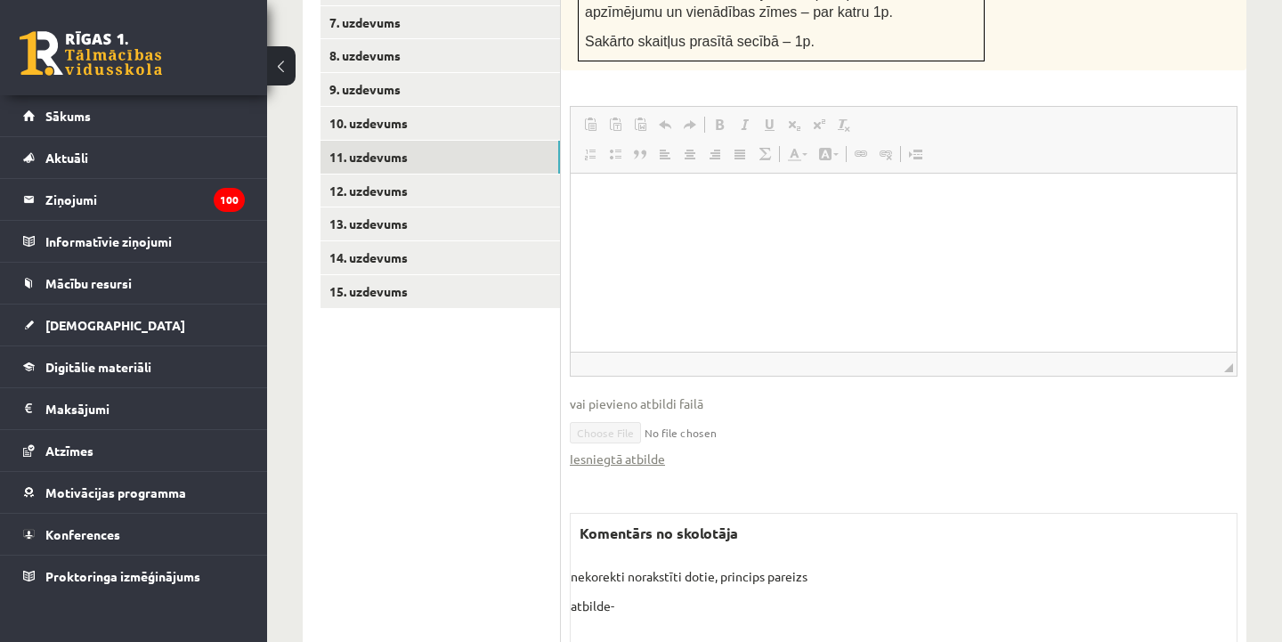
scroll to position [989, 0]
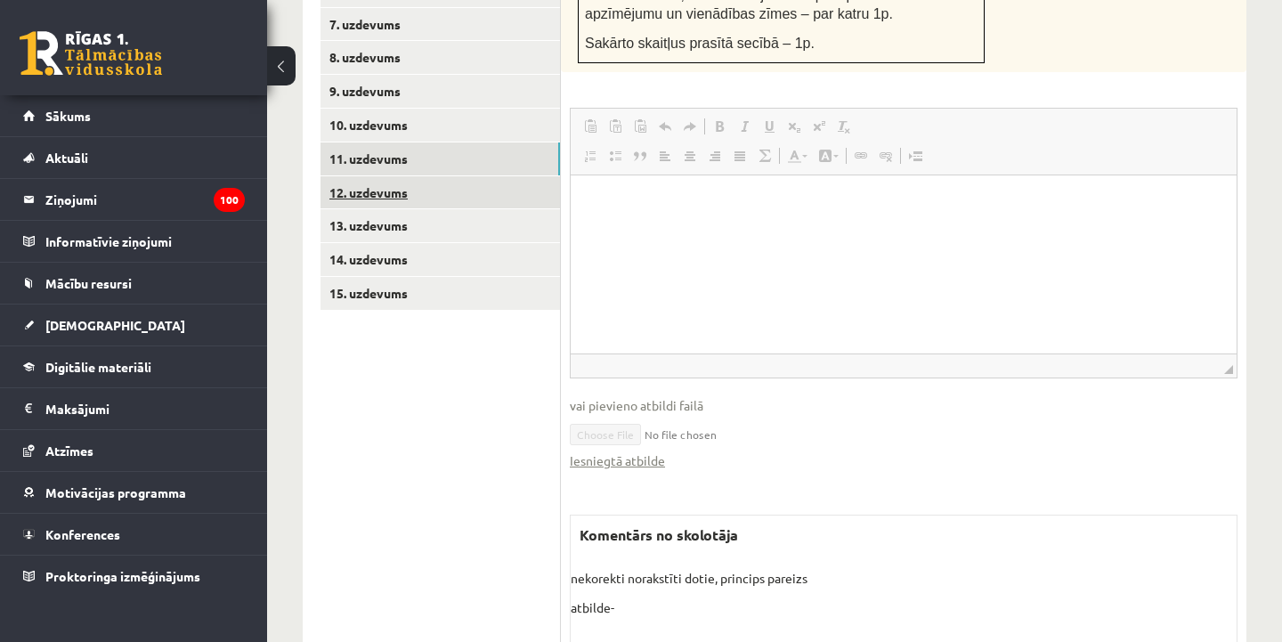
click at [399, 176] on link "12. uzdevums" at bounding box center [441, 192] width 240 height 33
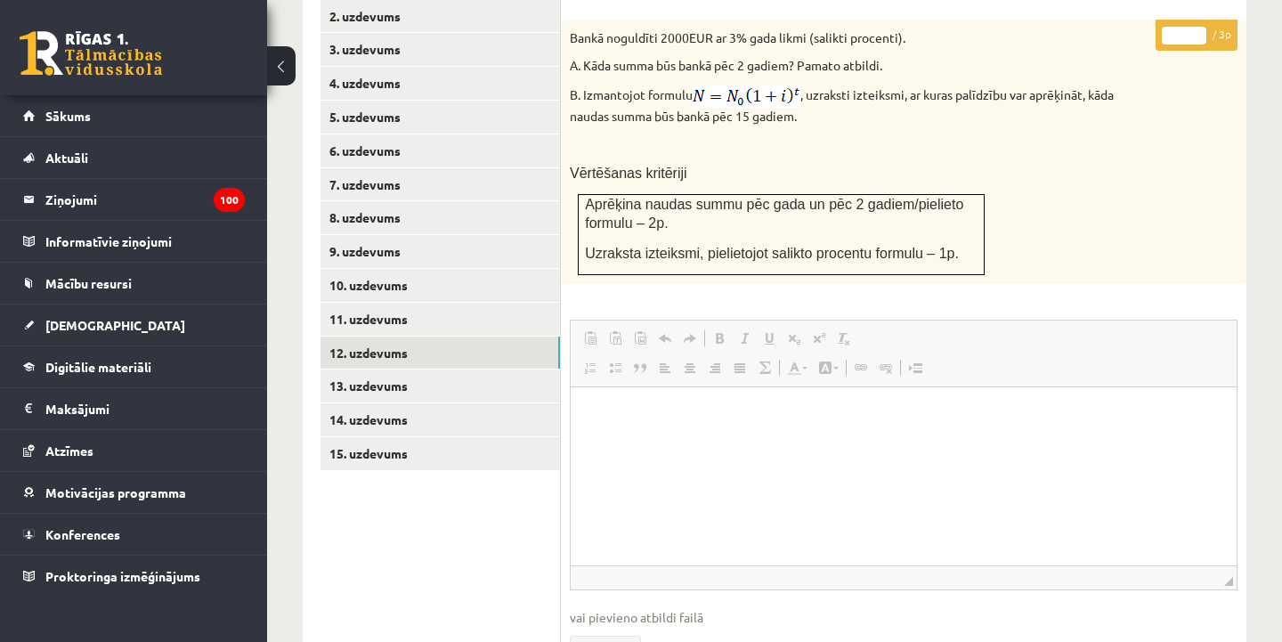
scroll to position [831, 0]
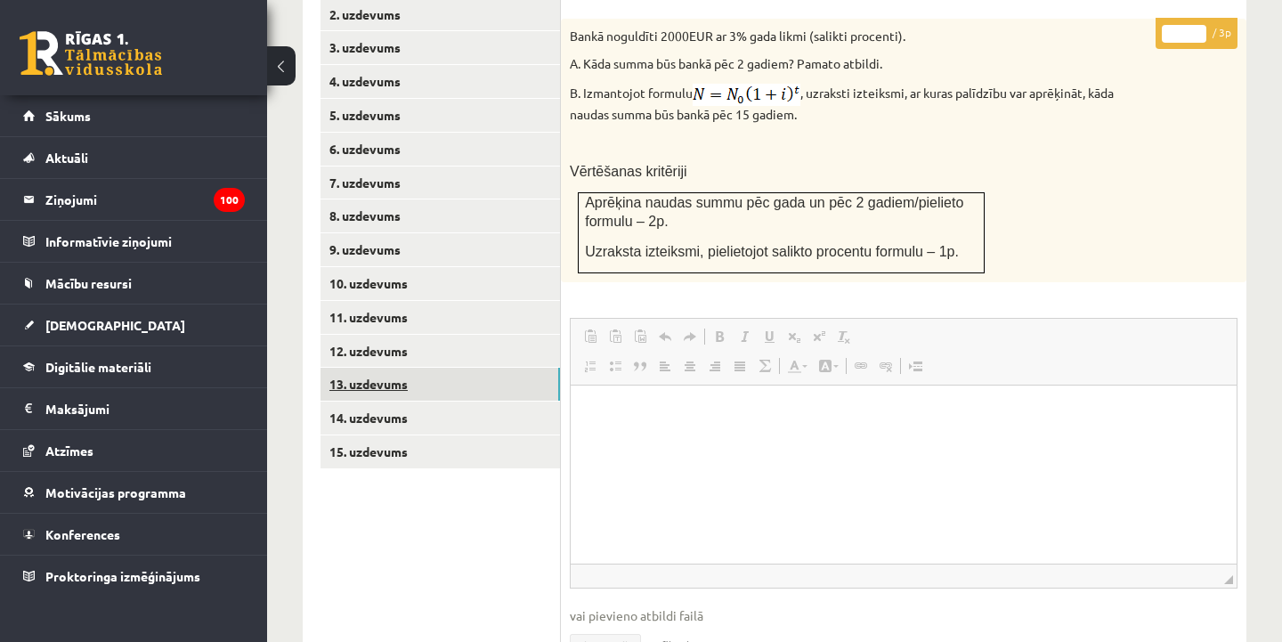
click at [365, 368] on link "13. uzdevums" at bounding box center [441, 384] width 240 height 33
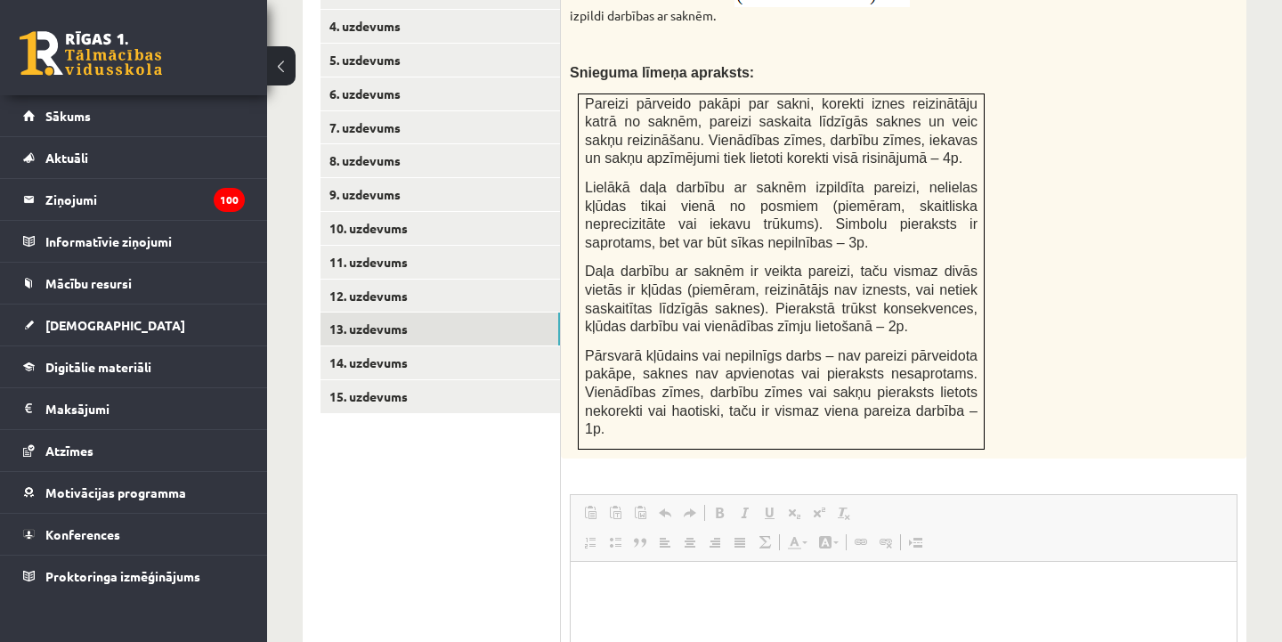
scroll to position [887, 0]
click at [367, 345] on link "14. uzdevums" at bounding box center [441, 361] width 240 height 33
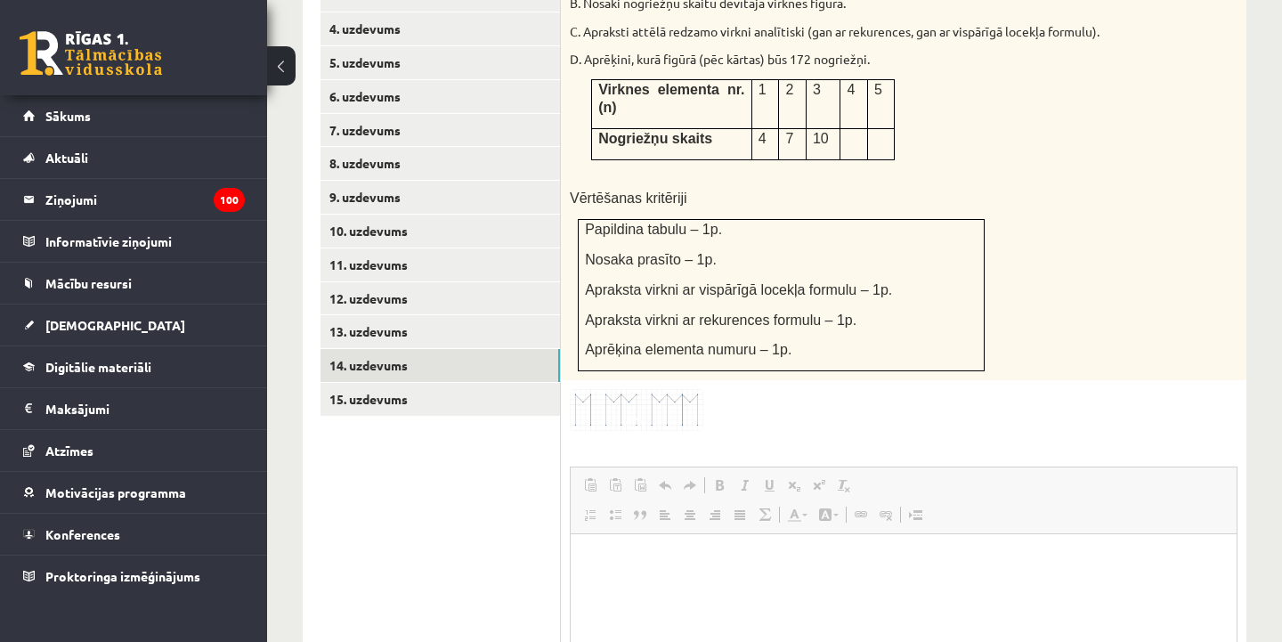
scroll to position [875, 0]
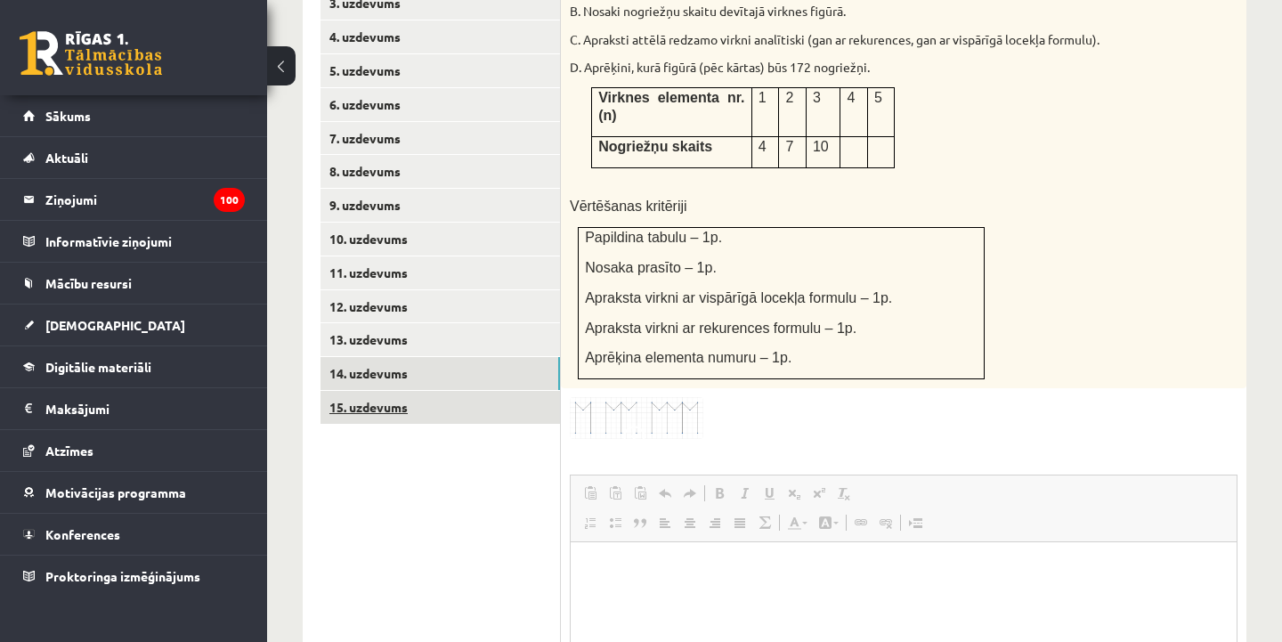
click at [381, 391] on link "15. uzdevums" at bounding box center [441, 407] width 240 height 33
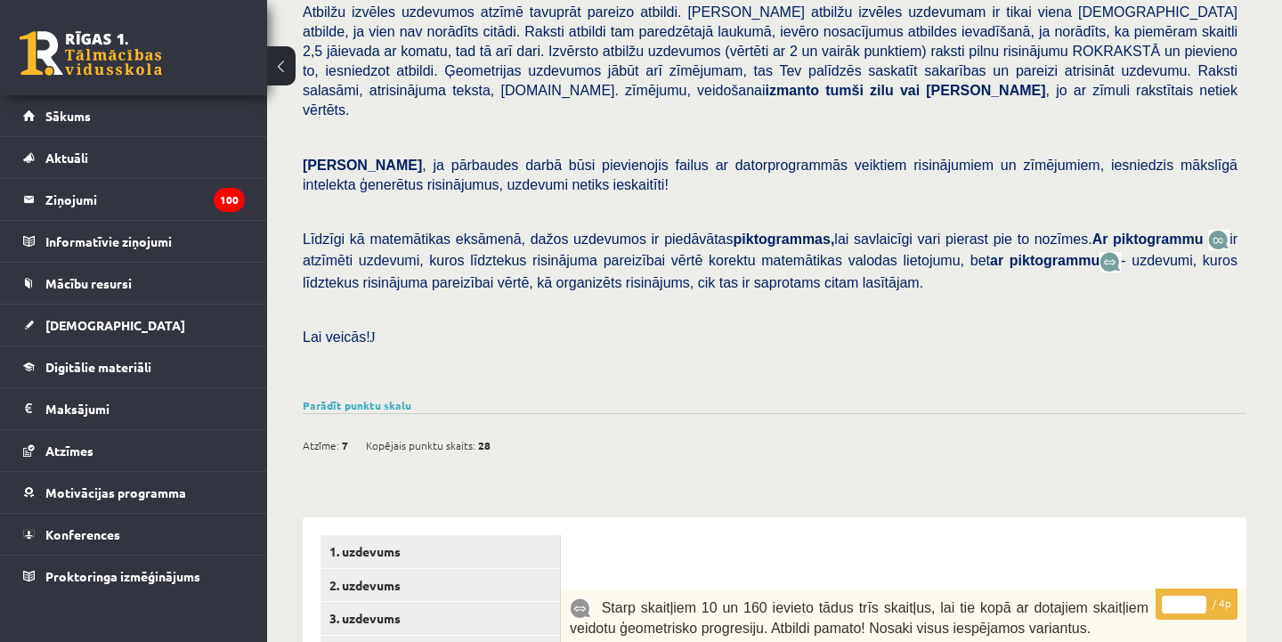
scroll to position [260, 0]
click at [215, 114] on link "Sākums" at bounding box center [134, 115] width 222 height 41
